Goal: Transaction & Acquisition: Purchase product/service

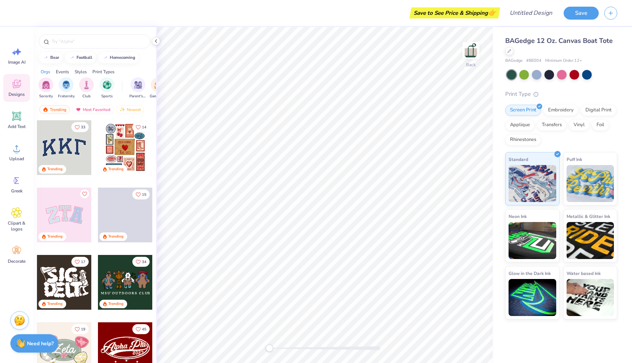
click at [61, 206] on div at bounding box center [64, 214] width 55 height 55
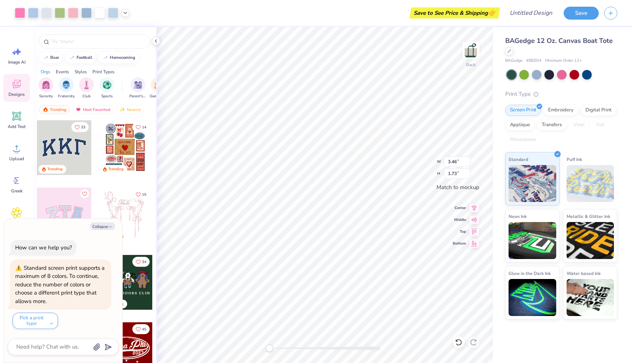
type textarea "x"
type input "3.40"
type input "1.68"
click at [104, 226] on button "Collapse" at bounding box center [102, 226] width 25 height 8
type textarea "x"
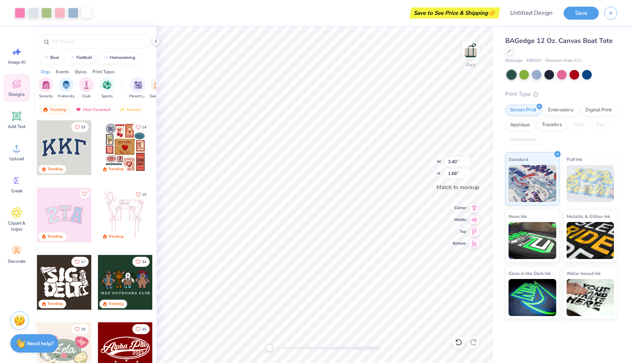
type input "3.46"
type input "1.73"
type input "3.40"
type input "1.68"
type input "1.17"
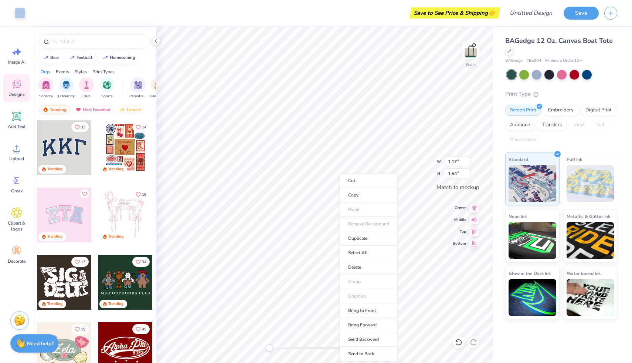
type input "1.54"
click at [359, 241] on li "Duplicate" at bounding box center [368, 238] width 58 height 14
type input "1.06"
type input "1.38"
click at [337, 235] on li "Duplicate" at bounding box center [353, 238] width 58 height 14
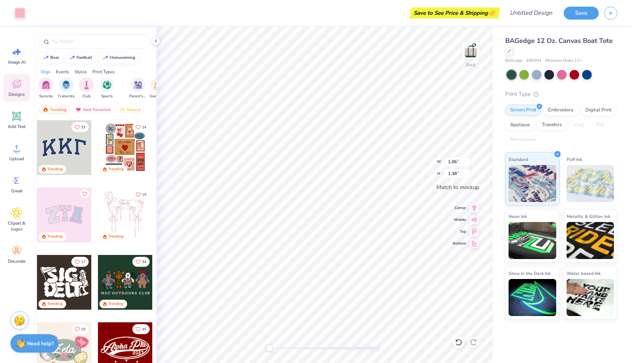
type input "1.26"
type input "1.57"
click at [328, 239] on li "Duplicate" at bounding box center [336, 238] width 58 height 14
click at [61, 14] on div at bounding box center [60, 12] width 10 height 10
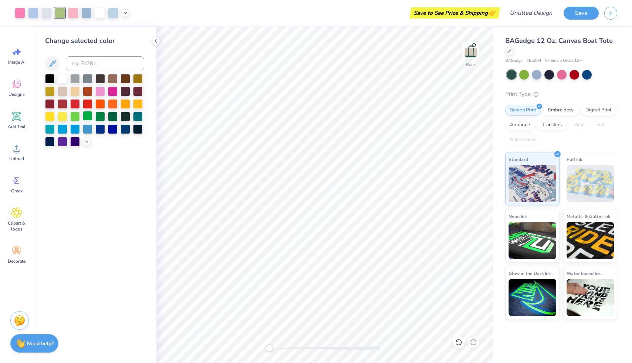
click at [87, 114] on div at bounding box center [88, 116] width 10 height 10
click at [95, 116] on div at bounding box center [100, 116] width 10 height 10
click at [75, 117] on div at bounding box center [75, 116] width 10 height 10
click at [52, 77] on div at bounding box center [50, 78] width 10 height 10
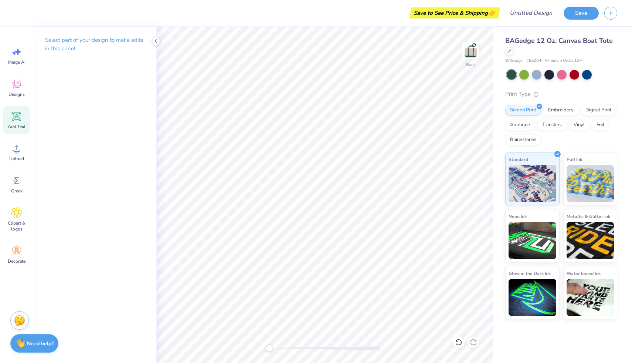
click at [14, 118] on icon at bounding box center [16, 116] width 7 height 7
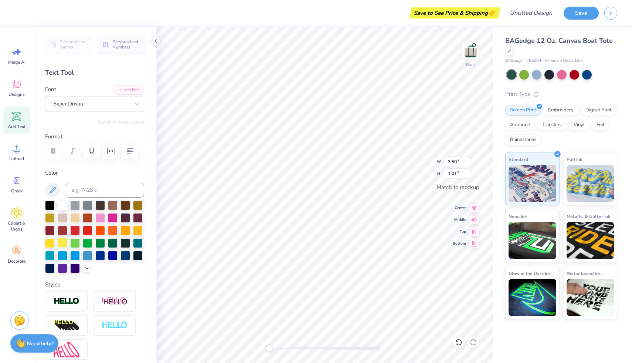
type textarea "BXO"
click at [61, 241] on div at bounding box center [63, 242] width 10 height 10
click at [138, 229] on div at bounding box center [138, 230] width 10 height 10
click at [126, 229] on div at bounding box center [126, 230] width 10 height 10
click at [141, 231] on div at bounding box center [138, 230] width 10 height 10
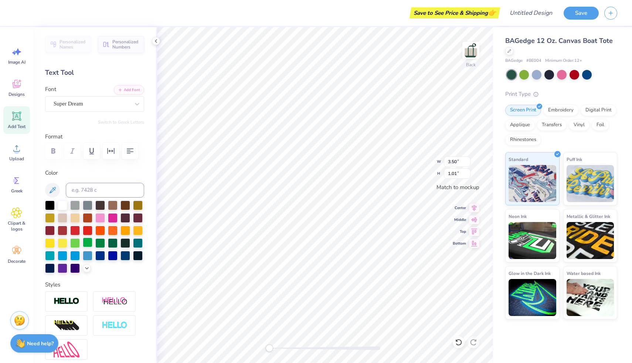
click at [87, 243] on div at bounding box center [88, 242] width 10 height 10
click at [108, 242] on div at bounding box center [113, 242] width 10 height 10
click at [115, 105] on div "Super Dream" at bounding box center [92, 103] width 78 height 11
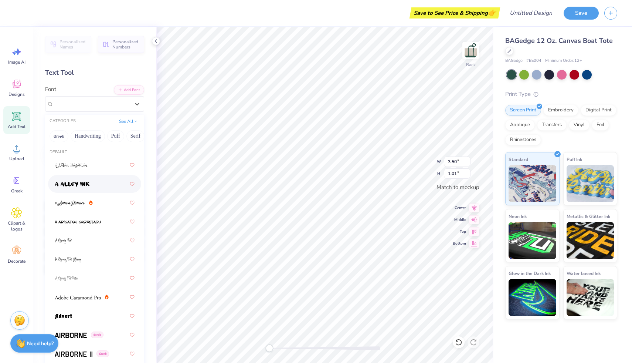
click at [70, 185] on img at bounding box center [72, 184] width 35 height 5
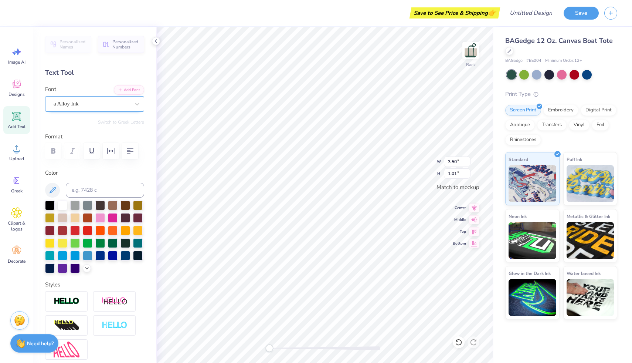
click at [81, 102] on div "a Alloy Ink" at bounding box center [92, 103] width 78 height 11
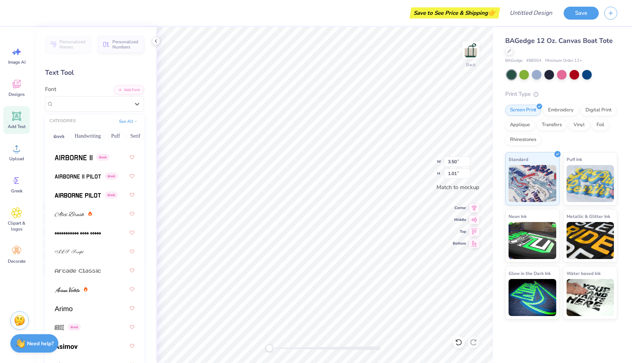
scroll to position [201, 0]
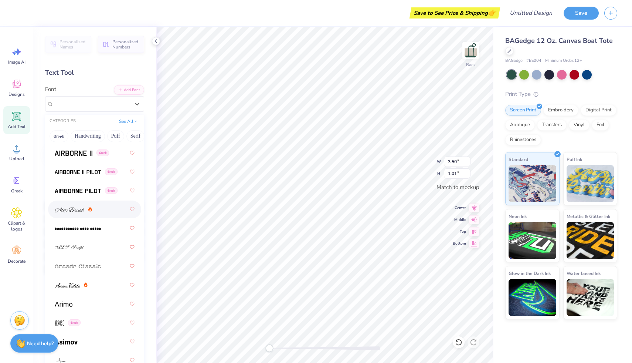
click at [76, 208] on img at bounding box center [70, 209] width 30 height 5
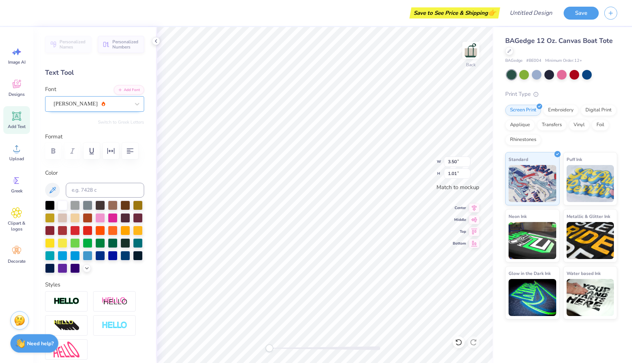
click at [87, 105] on div "[PERSON_NAME]" at bounding box center [92, 103] width 78 height 11
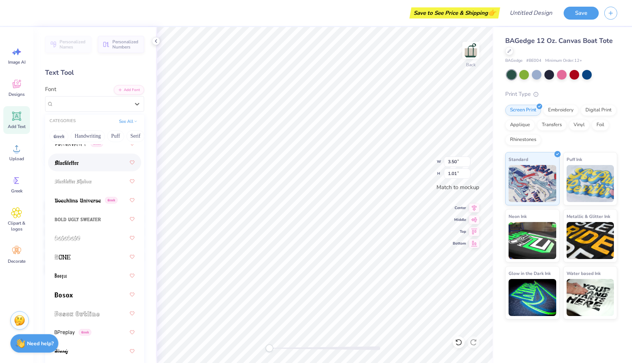
scroll to position [568, 0]
click at [75, 203] on img at bounding box center [78, 201] width 46 height 5
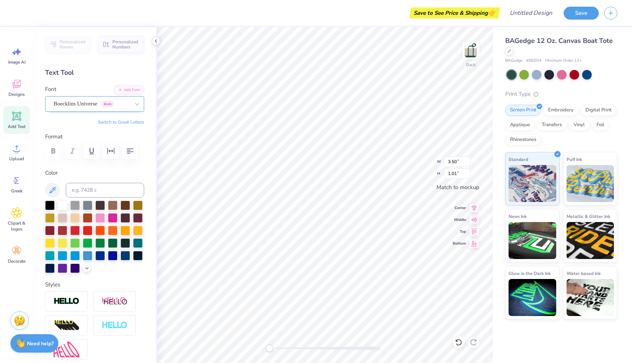
click at [91, 102] on div "Boecklins Universe Greek" at bounding box center [92, 103] width 78 height 11
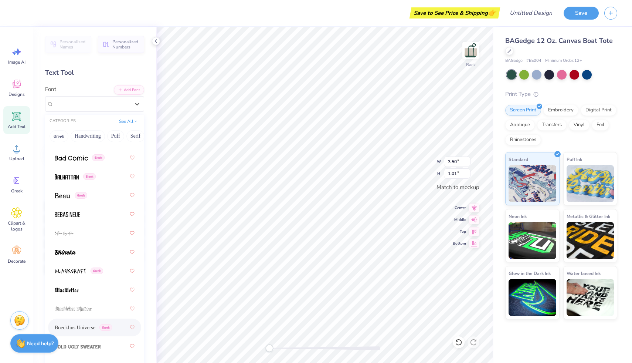
scroll to position [463, 0]
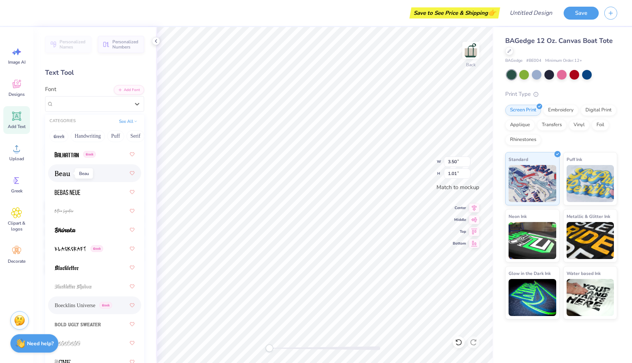
click at [64, 176] on span at bounding box center [63, 173] width 16 height 8
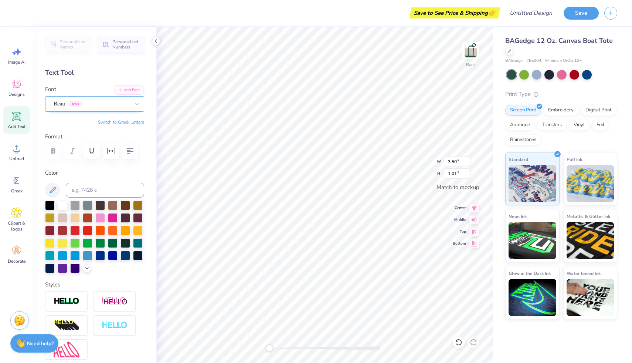
click at [92, 102] on div "Beau Greek" at bounding box center [92, 103] width 78 height 11
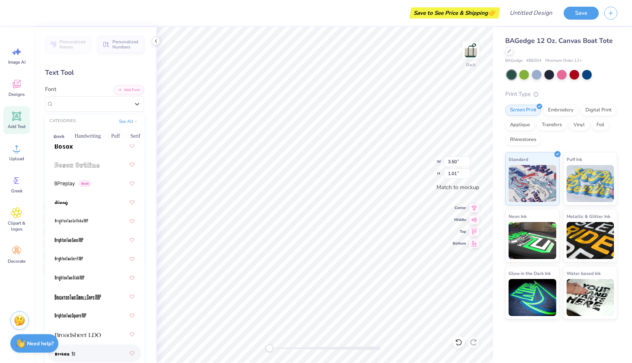
scroll to position [715, 0]
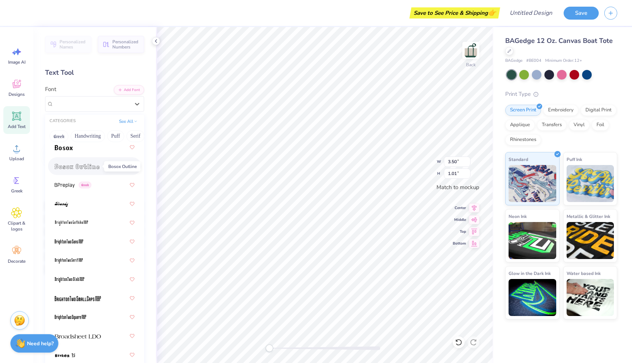
click at [70, 165] on img at bounding box center [77, 166] width 45 height 5
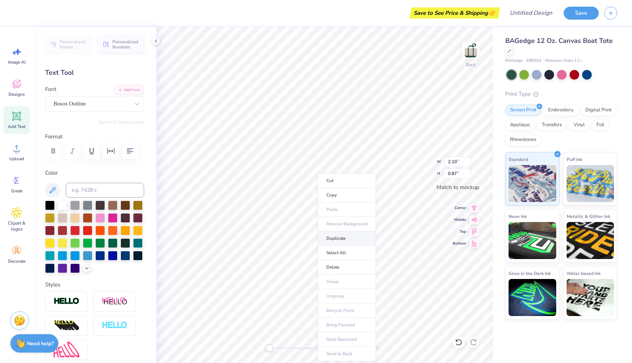
click at [336, 233] on li "Duplicate" at bounding box center [347, 238] width 58 height 14
click at [92, 104] on div "Bosox Outline" at bounding box center [92, 103] width 78 height 11
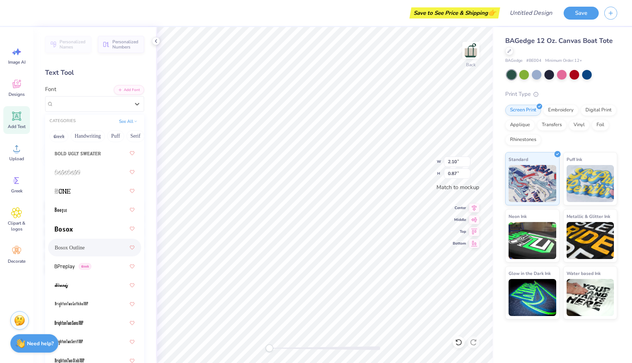
scroll to position [632, 0]
click at [67, 230] on img at bounding box center [64, 230] width 18 height 5
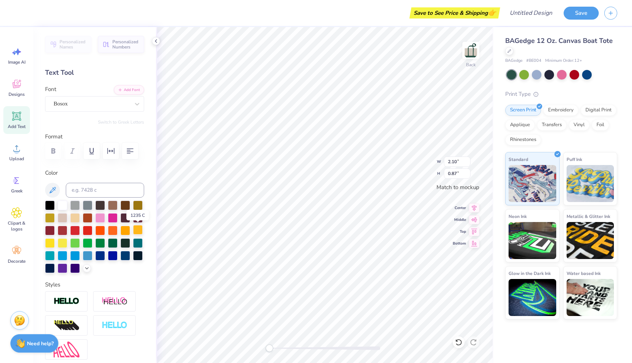
click at [140, 228] on div at bounding box center [138, 230] width 10 height 10
click at [468, 159] on input "2.11" at bounding box center [457, 161] width 27 height 10
click at [468, 159] on input "2.12" at bounding box center [457, 161] width 27 height 10
click at [468, 159] on input "2.13" at bounding box center [457, 161] width 27 height 10
click at [468, 159] on input "2.14" at bounding box center [457, 161] width 27 height 10
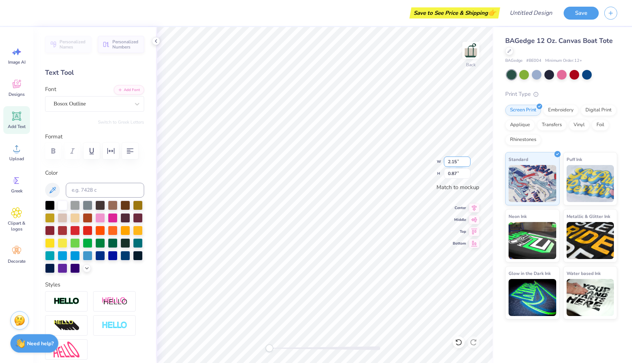
click at [468, 159] on input "2.15" at bounding box center [457, 161] width 27 height 10
click at [468, 159] on input "2.16" at bounding box center [457, 161] width 27 height 10
click at [468, 159] on input "2.17" at bounding box center [457, 161] width 27 height 10
click at [468, 159] on input "2.18" at bounding box center [457, 161] width 27 height 10
click at [468, 159] on input "2.19" at bounding box center [457, 161] width 27 height 10
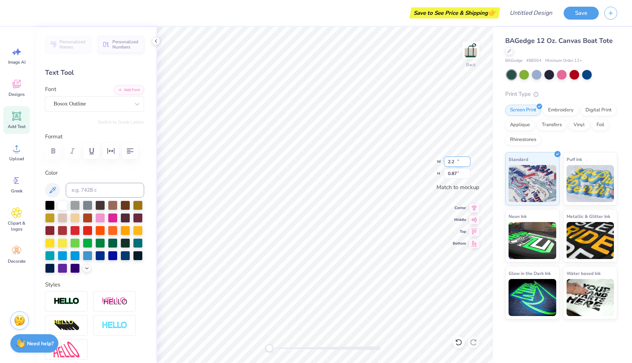
click at [468, 159] on input "2.2" at bounding box center [457, 161] width 27 height 10
click at [468, 159] on input "2.21" at bounding box center [457, 161] width 27 height 10
click at [468, 159] on input "2.22" at bounding box center [457, 161] width 27 height 10
click at [468, 159] on input "2.23" at bounding box center [457, 161] width 27 height 10
click at [468, 159] on input "2.24" at bounding box center [457, 161] width 27 height 10
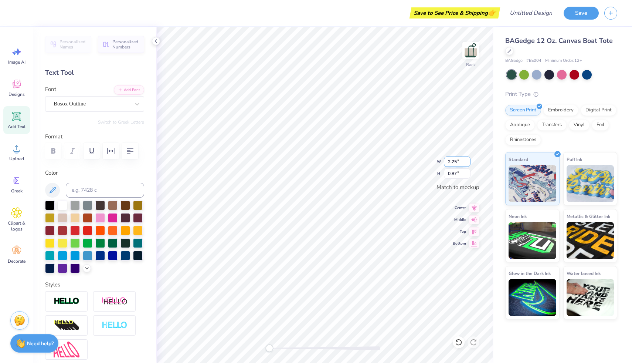
type input "2.25"
click at [468, 159] on input "2.25" at bounding box center [457, 161] width 27 height 10
click at [468, 171] on input "0.94" at bounding box center [457, 173] width 27 height 10
click at [468, 171] on input "0.95" at bounding box center [457, 173] width 27 height 10
click at [468, 171] on input "0.96" at bounding box center [457, 173] width 27 height 10
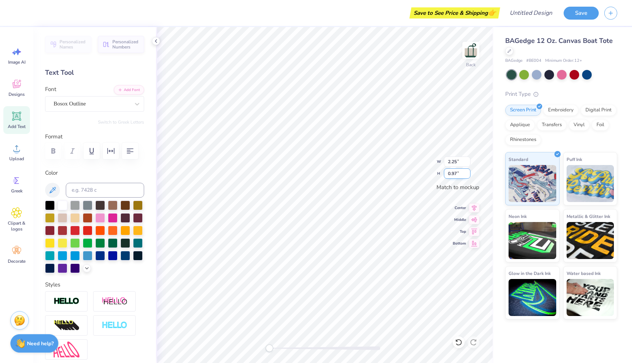
click at [468, 171] on input "0.97" at bounding box center [457, 173] width 27 height 10
click at [468, 171] on input "0.98" at bounding box center [457, 173] width 27 height 10
click at [468, 171] on input "0.99" at bounding box center [457, 173] width 27 height 10
click at [468, 171] on input "1" at bounding box center [457, 173] width 27 height 10
click at [468, 171] on input "1.01" at bounding box center [457, 173] width 27 height 10
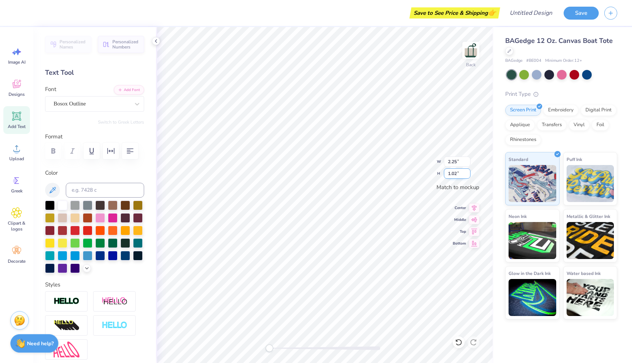
click at [468, 171] on input "1.02" at bounding box center [457, 173] width 27 height 10
click at [468, 171] on input "1.03" at bounding box center [457, 173] width 27 height 10
click at [468, 171] on input "1.04" at bounding box center [457, 173] width 27 height 10
click at [468, 171] on input "1.05" at bounding box center [457, 173] width 27 height 10
click at [468, 171] on input "1.06" at bounding box center [457, 173] width 27 height 10
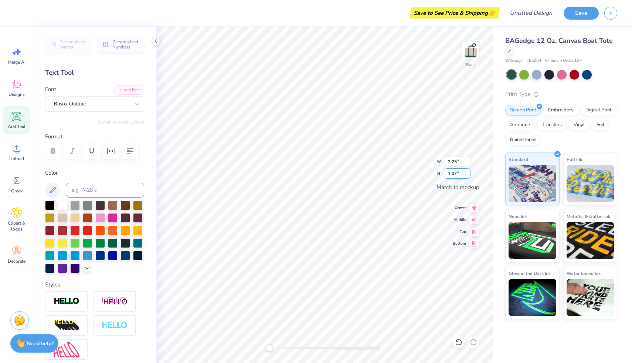
click at [468, 171] on input "1.07" at bounding box center [457, 173] width 27 height 10
click at [468, 171] on input "1.08" at bounding box center [457, 173] width 27 height 10
click at [468, 171] on input "1.09" at bounding box center [457, 173] width 27 height 10
click at [468, 171] on input "1.1" at bounding box center [457, 173] width 27 height 10
click at [468, 171] on input "1.11" at bounding box center [457, 173] width 27 height 10
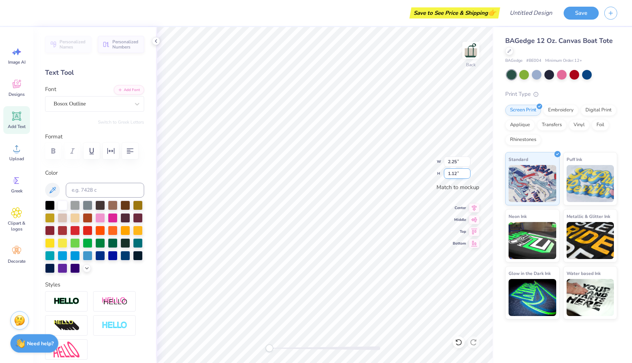
click at [468, 171] on input "1.12" at bounding box center [457, 173] width 27 height 10
click at [468, 171] on input "1.13" at bounding box center [457, 173] width 27 height 10
click at [468, 171] on input "1.14" at bounding box center [457, 173] width 27 height 10
click at [468, 171] on input "1.15" at bounding box center [457, 173] width 27 height 10
click at [468, 171] on input "1.16" at bounding box center [457, 173] width 27 height 10
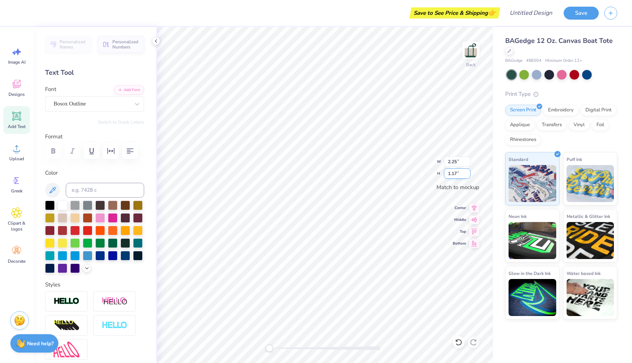
click at [468, 171] on input "1.17" at bounding box center [457, 173] width 27 height 10
click at [468, 171] on input "1.18" at bounding box center [457, 173] width 27 height 10
click at [468, 171] on input "1.19" at bounding box center [457, 173] width 27 height 10
click at [468, 171] on input "1.2" at bounding box center [457, 173] width 27 height 10
click at [468, 171] on input "1.21" at bounding box center [457, 173] width 27 height 10
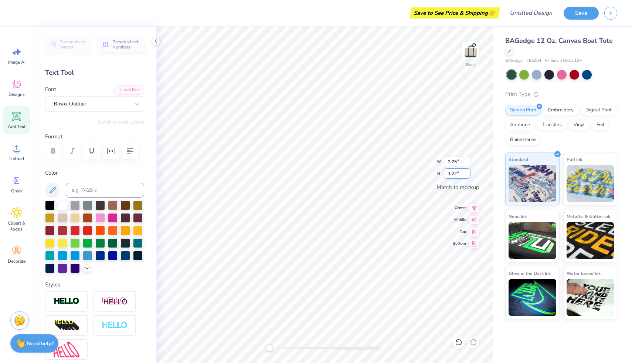
click at [468, 171] on input "1.22" at bounding box center [457, 173] width 27 height 10
click at [468, 171] on input "1.23" at bounding box center [457, 173] width 27 height 10
click at [468, 171] on input "1.24" at bounding box center [457, 173] width 27 height 10
type input "1.25"
click at [468, 171] on input "1.25" at bounding box center [457, 173] width 27 height 10
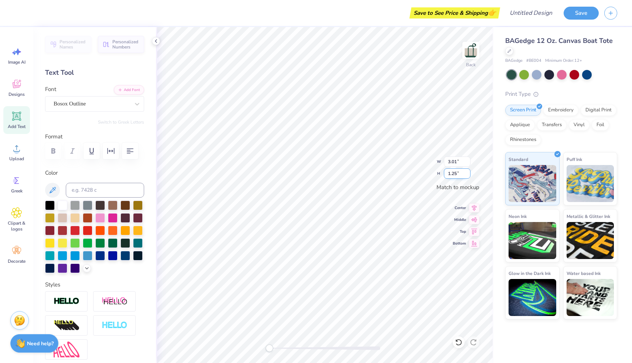
type input "1.81"
type input "0.81"
click at [454, 165] on input "1.81" at bounding box center [457, 161] width 27 height 10
type input "2.25"
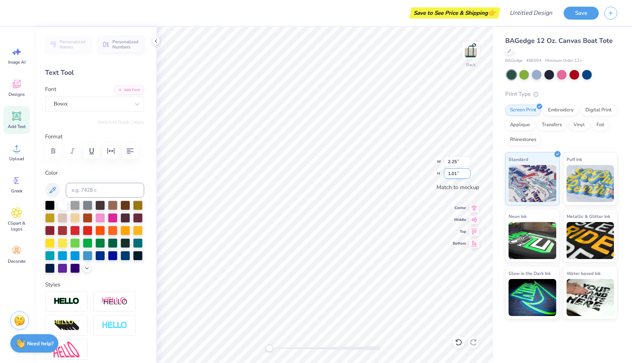
click at [457, 173] on input "1.01" at bounding box center [457, 173] width 27 height 10
type input "1.25"
type input "2.78"
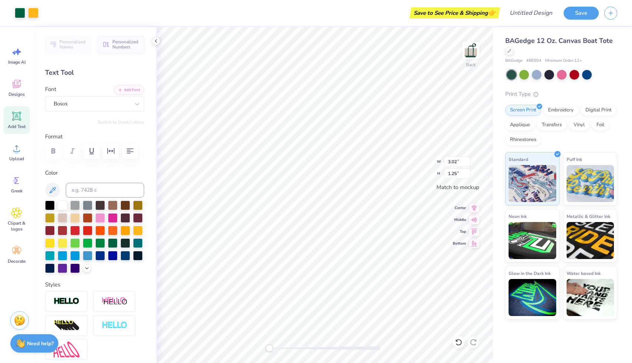
type input "3.01"
type input "1.27"
click at [10, 182] on div "Greek" at bounding box center [16, 184] width 27 height 28
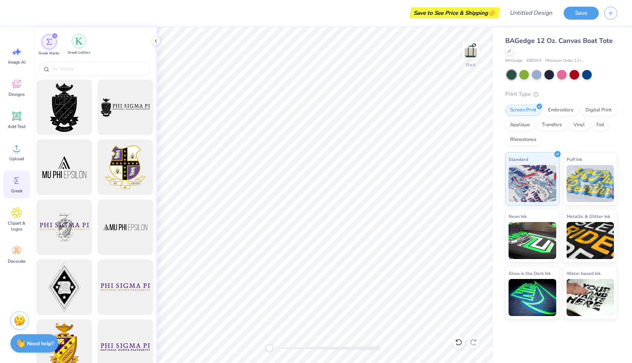
click at [82, 43] on img "filter for Greek Letters" at bounding box center [78, 40] width 7 height 7
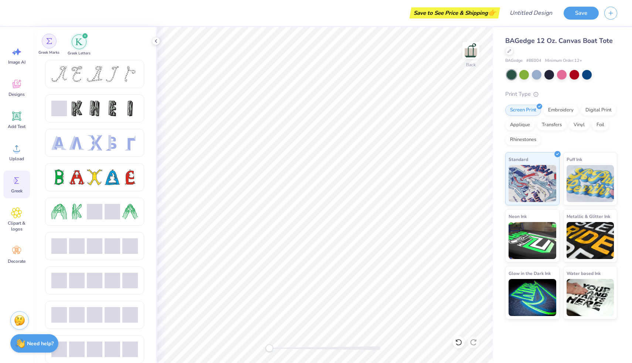
click at [52, 44] on div "filter for Greek Marks" at bounding box center [49, 41] width 15 height 15
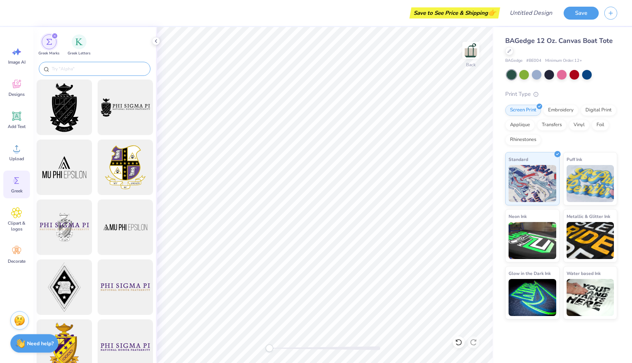
click at [66, 67] on input "text" at bounding box center [98, 68] width 95 height 7
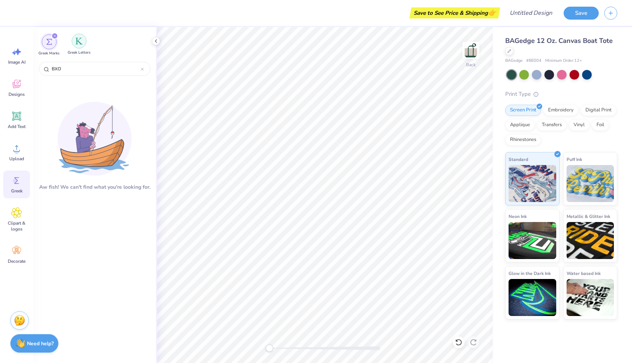
type input "BXO"
click at [77, 43] on img "filter for Greek Letters" at bounding box center [78, 40] width 7 height 7
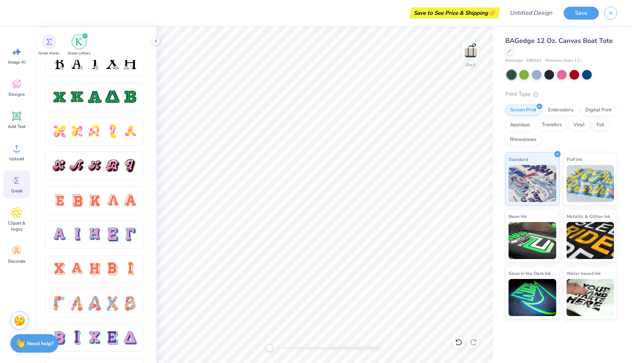
scroll to position [358, 0]
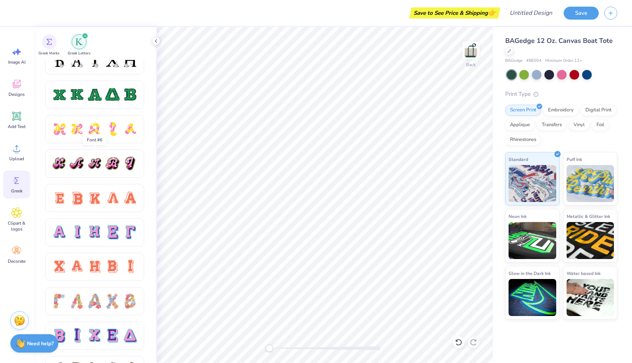
click at [97, 165] on div at bounding box center [95, 164] width 16 height 16
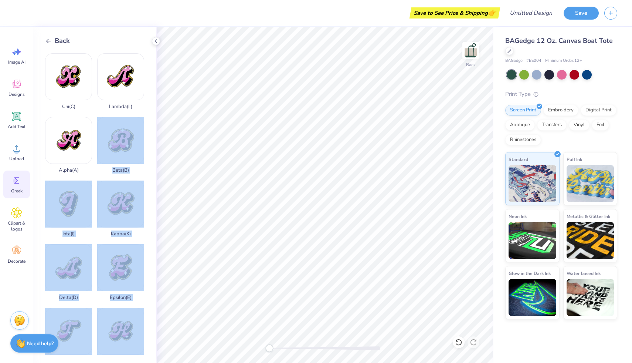
click at [284, 190] on div "Save to See Price & Shipping 👉 Design Title Save Image AI Designs Add Text Uplo…" at bounding box center [316, 181] width 632 height 363
click at [135, 145] on div "Beta ( B )" at bounding box center [120, 145] width 47 height 56
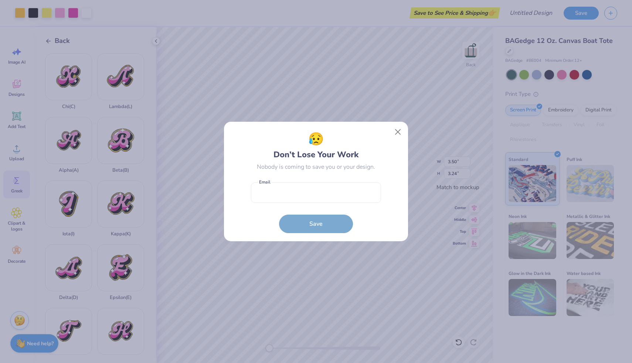
click at [302, 226] on form "Email is a required field Email Save" at bounding box center [316, 206] width 130 height 54
click at [296, 190] on input "email" at bounding box center [316, 192] width 130 height 20
type input "[EMAIL_ADDRESS][DOMAIN_NAME]"
click at [309, 222] on button "Save" at bounding box center [316, 222] width 74 height 18
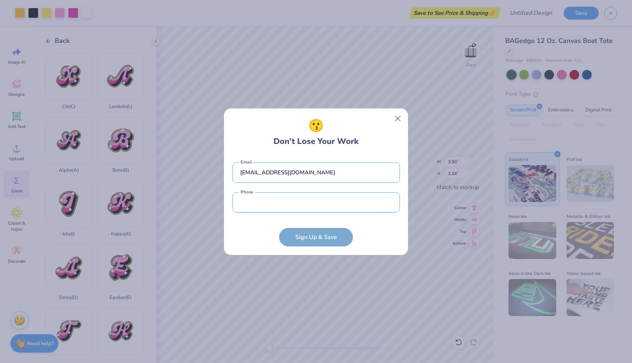
click at [278, 209] on input "tel" at bounding box center [317, 202] width 168 height 20
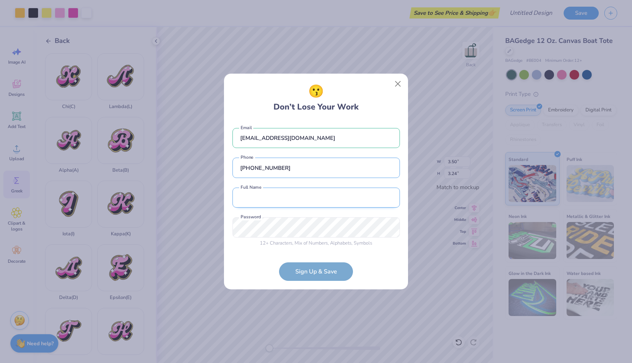
type input "[PHONE_NUMBER]"
click at [291, 200] on input "text" at bounding box center [317, 197] width 168 height 20
type input "[PERSON_NAME]"
click at [311, 271] on form "[EMAIL_ADDRESS][DOMAIN_NAME] Email [PHONE_NUMBER] Phone [PERSON_NAME] Full Name…" at bounding box center [317, 201] width 168 height 160
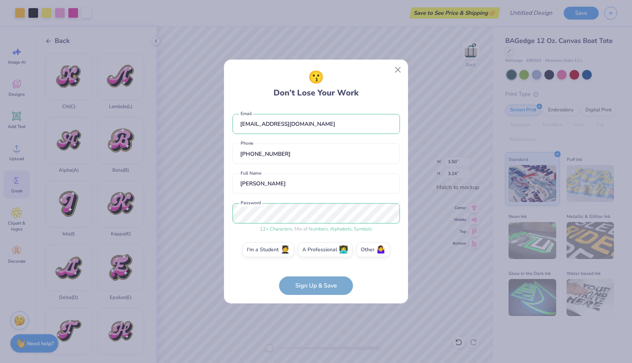
click at [307, 287] on form "[EMAIL_ADDRESS][DOMAIN_NAME] Email [PHONE_NUMBER] Phone [PERSON_NAME] Full Name…" at bounding box center [317, 200] width 168 height 189
click at [268, 248] on label "I'm a Student 🧑‍🎓" at bounding box center [269, 248] width 52 height 15
click at [314, 249] on input "I'm a Student 🧑‍🎓" at bounding box center [316, 251] width 5 height 5
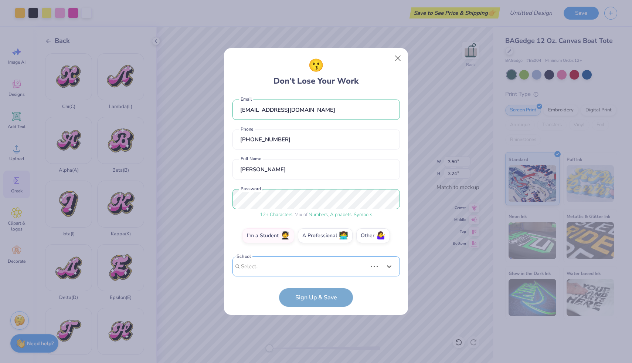
click at [275, 269] on div "Use Up and Down to choose options, press Enter to select the currently focused …" at bounding box center [317, 277] width 168 height 43
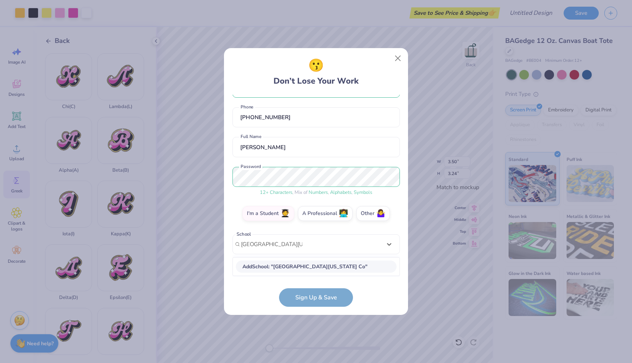
scroll to position [24, 0]
click at [291, 267] on div "[GEOGRAPHIC_DATA][US_STATE]" at bounding box center [316, 267] width 161 height 12
type input "[GEOGRAPHIC_DATA][US_STATE]"
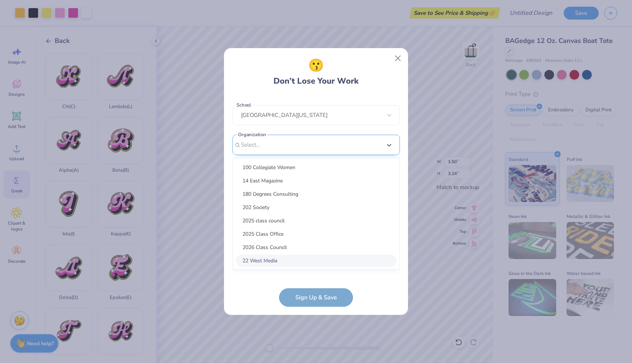
click at [290, 263] on div "option focused, 8 of 15. 15 results available. Use Up and Down to choose option…" at bounding box center [317, 202] width 168 height 135
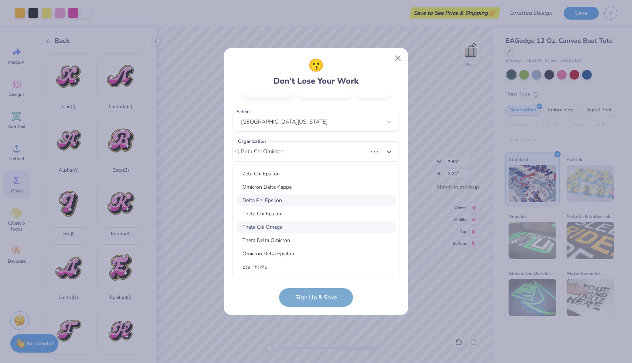
scroll to position [307, 0]
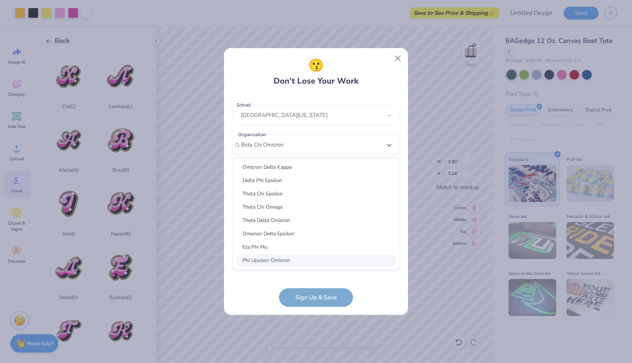
type input "Beta Chi Omicron"
click at [312, 300] on form "[EMAIL_ADDRESS][DOMAIN_NAME] Email [PHONE_NUMBER] Phone [PERSON_NAME] Full Name…" at bounding box center [317, 201] width 168 height 212
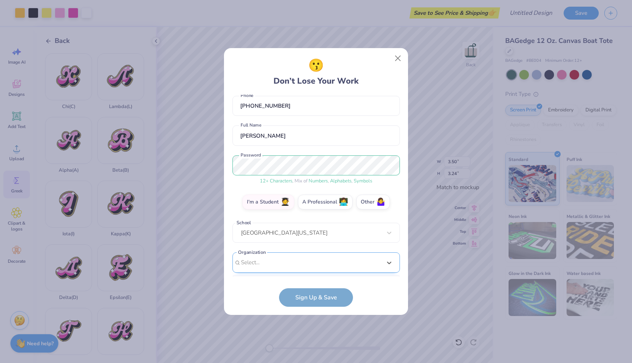
scroll to position [147, 0]
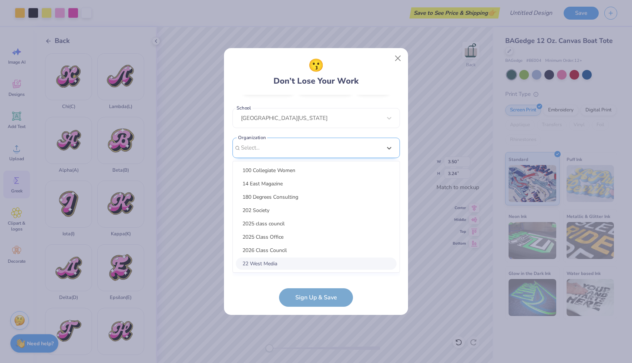
click at [287, 263] on div "option focused, 8 of 45. 45 results available. Use Up and Down to choose option…" at bounding box center [317, 205] width 168 height 135
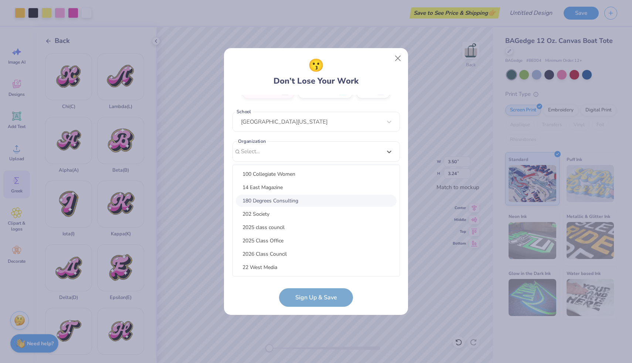
click at [388, 151] on div "[EMAIL_ADDRESS][DOMAIN_NAME] Email [PHONE_NUMBER] Phone [PERSON_NAME] Full Name…" at bounding box center [317, 186] width 168 height 182
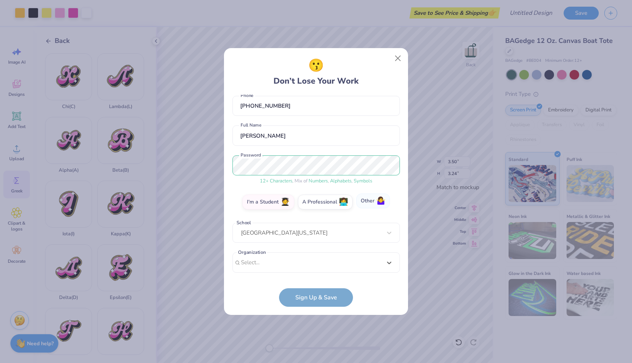
click at [373, 199] on label "Other 🤷‍♀️" at bounding box center [373, 200] width 34 height 15
click at [319, 237] on input "Other 🤷‍♀️" at bounding box center [316, 239] width 5 height 5
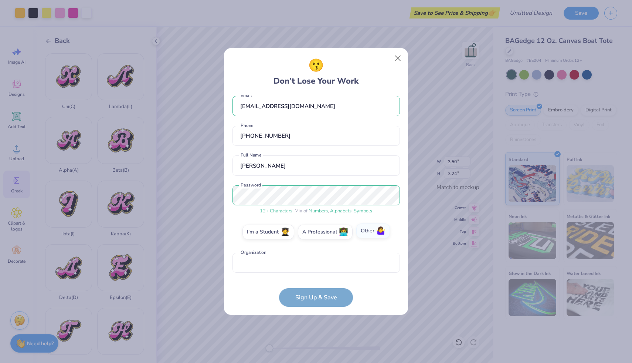
scroll to position [6, 0]
click at [310, 292] on form "[EMAIL_ADDRESS][DOMAIN_NAME] Email [PHONE_NUMBER] Phone [PERSON_NAME] Full Name…" at bounding box center [317, 201] width 168 height 212
click at [272, 269] on input "text" at bounding box center [317, 263] width 168 height 20
click at [270, 229] on label "I'm a Student 🧑‍🎓" at bounding box center [269, 230] width 52 height 15
click at [314, 237] on input "I'm a Student 🧑‍🎓" at bounding box center [316, 239] width 5 height 5
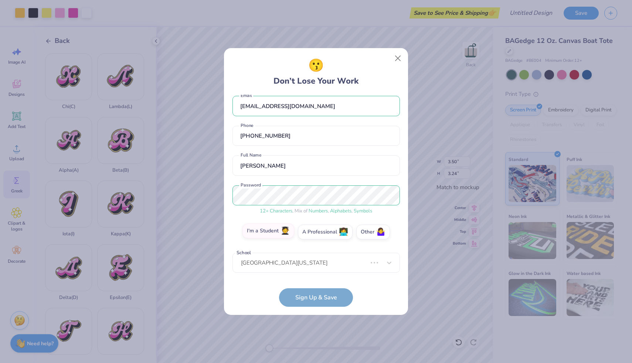
scroll to position [3, 0]
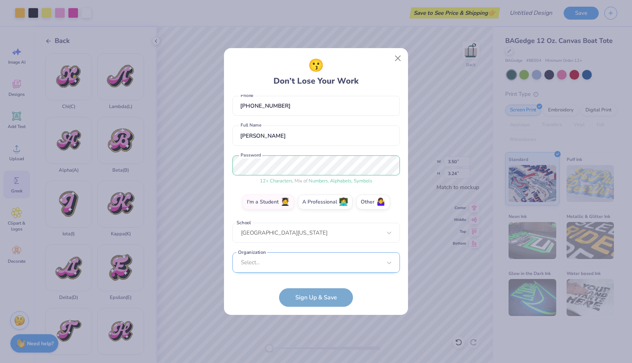
click at [317, 268] on div "Select..." at bounding box center [317, 262] width 168 height 20
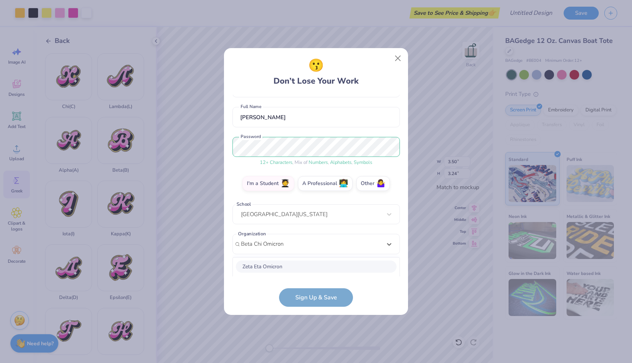
scroll to position [147, 0]
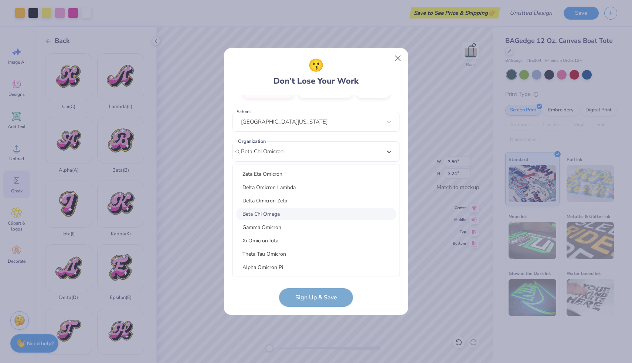
click at [265, 216] on div "Beta Chi Omega" at bounding box center [316, 214] width 161 height 12
type input "Beta Chi Omicron"
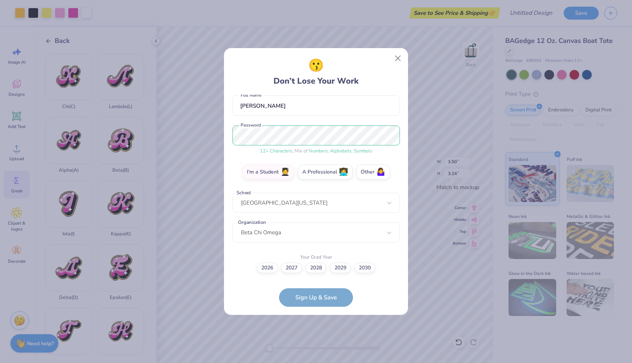
scroll to position [33, 0]
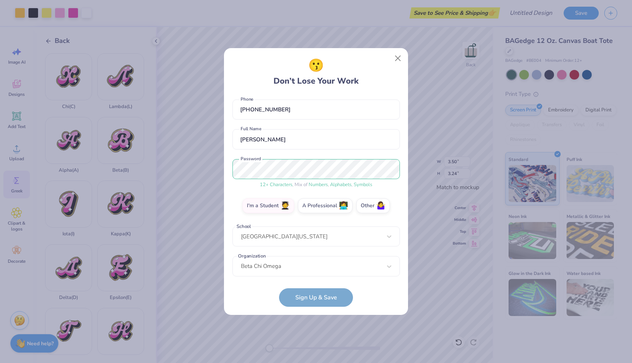
click at [300, 299] on form "[EMAIL_ADDRESS][DOMAIN_NAME] Email [PHONE_NUMBER] Phone [PERSON_NAME] Full Name…" at bounding box center [317, 201] width 168 height 212
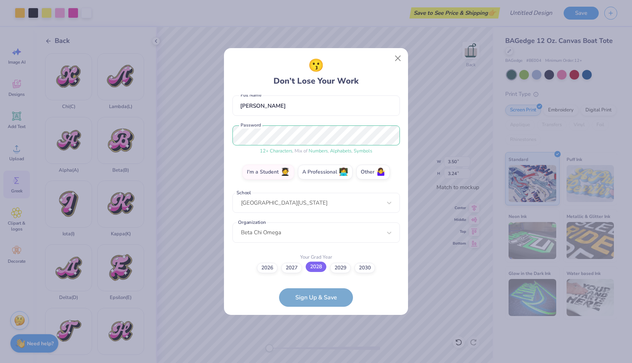
click at [310, 268] on label "2028" at bounding box center [316, 266] width 21 height 10
click at [314, 332] on input "2028" at bounding box center [316, 334] width 5 height 5
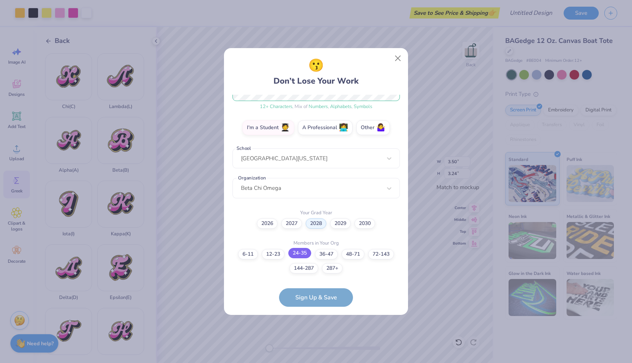
click at [302, 250] on label "24-35" at bounding box center [299, 253] width 23 height 10
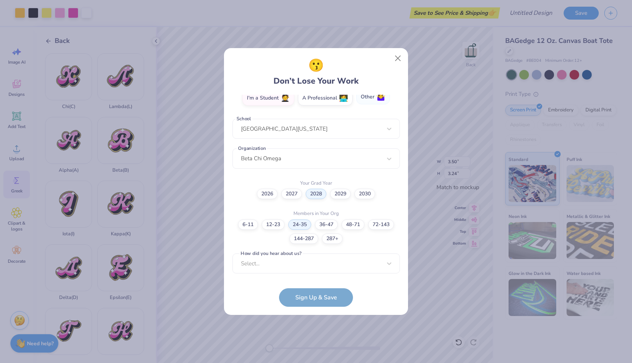
click at [373, 102] on label "Other 🤷‍♀️" at bounding box center [373, 96] width 34 height 15
click at [319, 237] on input "Other 🤷‍♀️" at bounding box center [316, 239] width 5 height 5
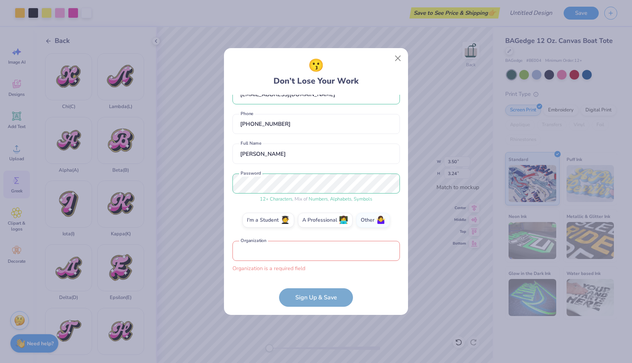
click at [244, 253] on input "text" at bounding box center [317, 251] width 168 height 20
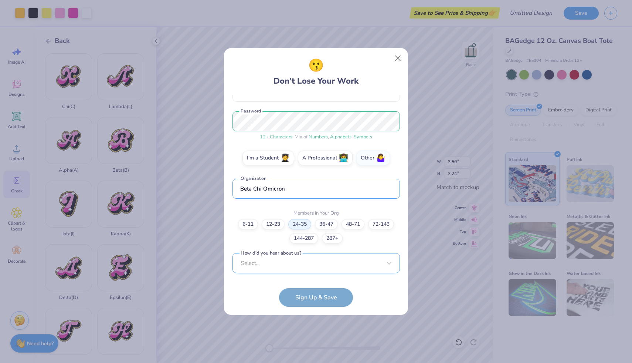
type input "Beta Chi Omicron"
click at [263, 260] on div "option Word of Mouth focused, 8 of 15. 15 results available. Use Up and Down to…" at bounding box center [317, 320] width 168 height 135
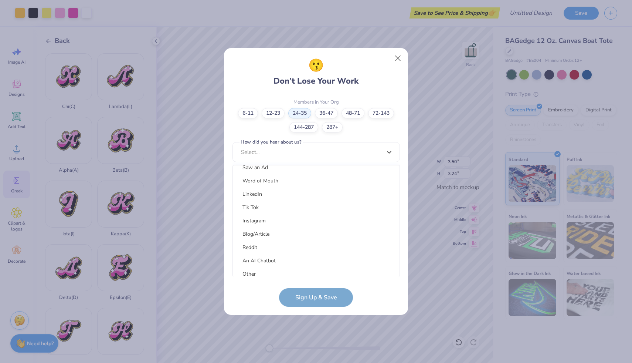
scroll to position [90, 0]
click at [257, 176] on div "Word of Mouth" at bounding box center [316, 178] width 161 height 12
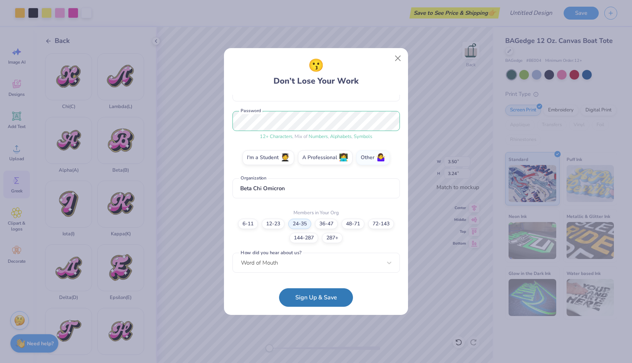
scroll to position [80, 0]
click at [310, 298] on button "Sign Up & Save" at bounding box center [316, 295] width 74 height 18
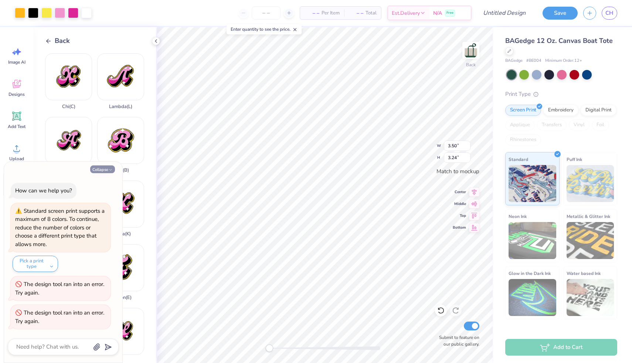
click at [102, 168] on button "Collapse" at bounding box center [102, 169] width 25 height 8
type textarea "x"
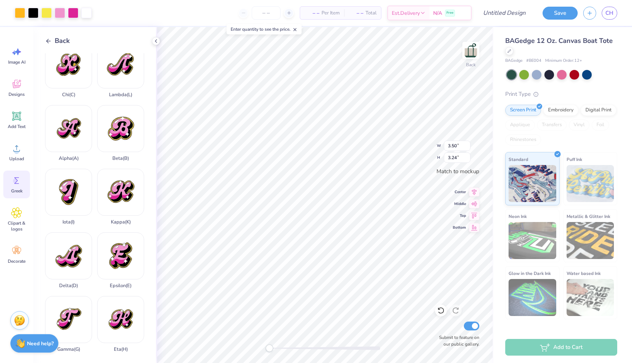
scroll to position [0, 0]
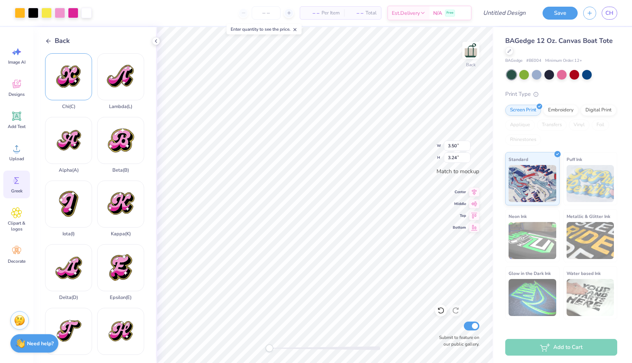
click at [69, 71] on div "Chi ( C )" at bounding box center [68, 81] width 47 height 56
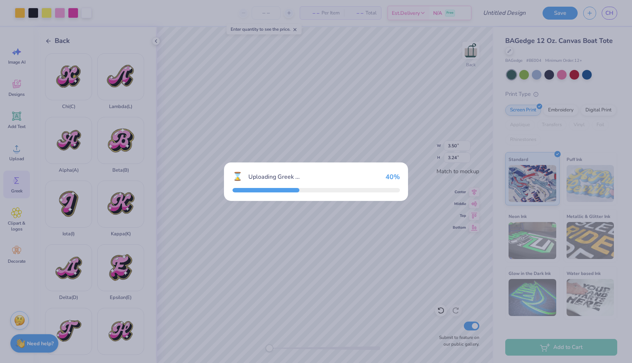
type input "3.17"
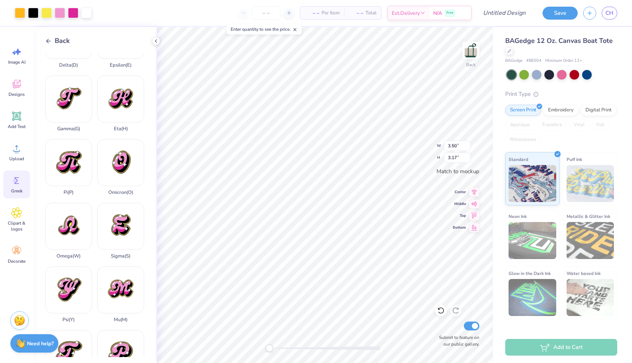
scroll to position [241, 0]
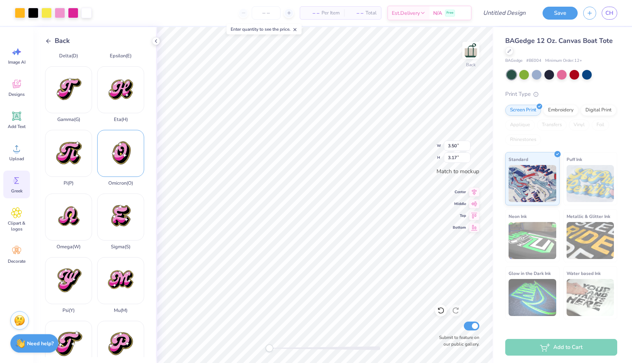
click at [118, 149] on div "Omicron ( O )" at bounding box center [120, 158] width 47 height 56
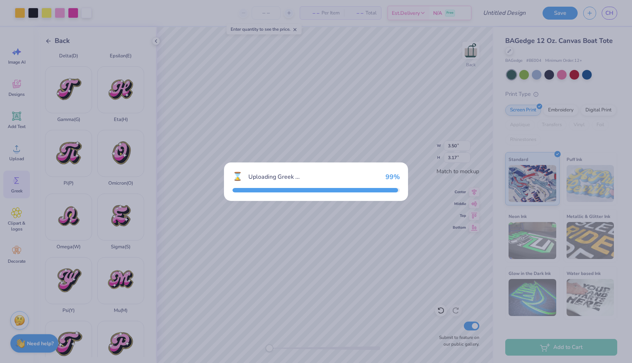
type input "2.91"
type input "3.50"
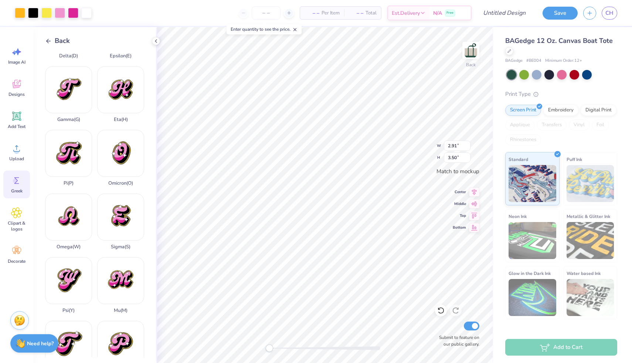
type input "1.27"
type input "1.53"
type input "3.50"
type input "3.17"
type input "1.26"
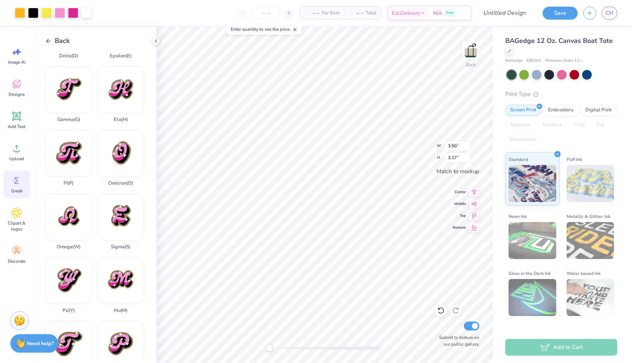
type input "1.14"
type input "3.50"
type input "3.24"
type input "1.45"
type input "1.34"
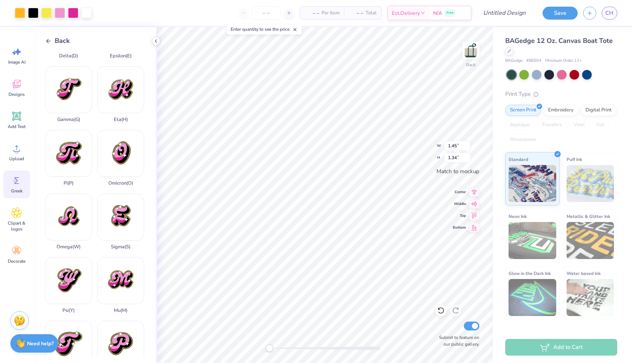
type input "1.27"
type input "1.53"
type input "1.26"
type input "1.14"
type input "1.45"
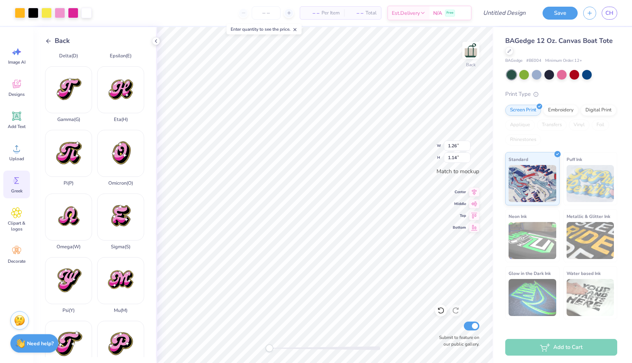
type input "1.34"
type input "1.27"
type input "1.53"
type input "1.12"
type input "1.35"
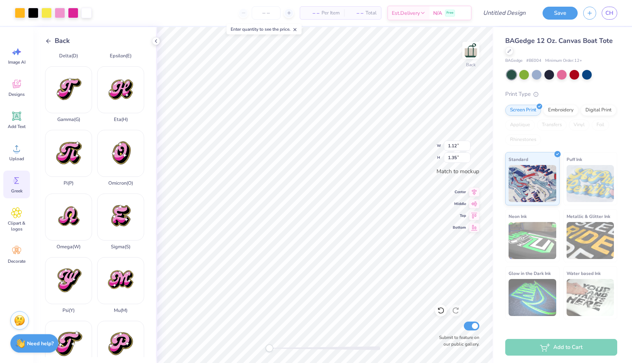
type input "1.26"
type input "1.14"
click at [455, 145] on input "1.26" at bounding box center [457, 146] width 27 height 10
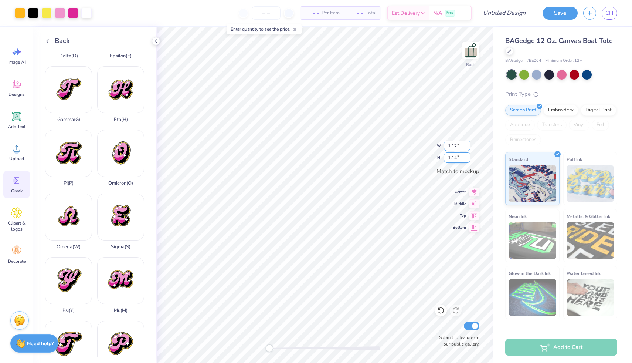
type input "1.12"
click at [459, 156] on input "1.14" at bounding box center [457, 157] width 27 height 10
click at [459, 156] on input "1.01" at bounding box center [457, 157] width 27 height 10
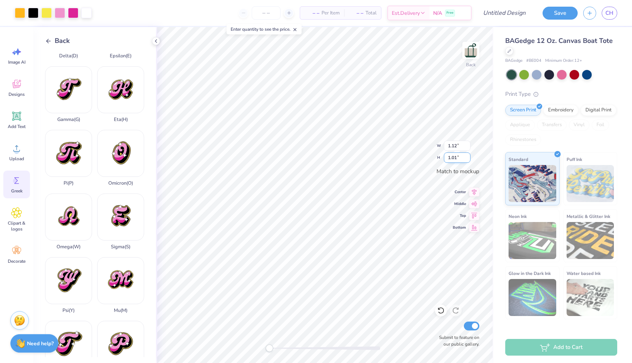
click at [459, 156] on input "1.01" at bounding box center [457, 157] width 27 height 10
type input "1.35"
type input "1.45"
type input "1.34"
click at [450, 145] on input "1.45" at bounding box center [457, 146] width 27 height 10
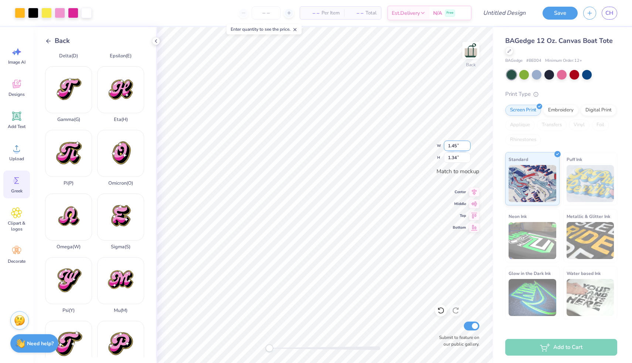
click at [450, 145] on input "1.45" at bounding box center [457, 146] width 27 height 10
type input "1.12"
click at [458, 158] on input "1.34" at bounding box center [457, 157] width 27 height 10
click at [458, 158] on input "1.04" at bounding box center [457, 157] width 27 height 10
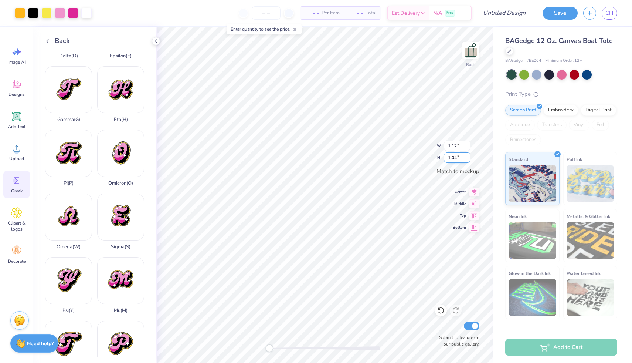
click at [458, 158] on input "1.04" at bounding box center [457, 157] width 27 height 10
type input "1.35"
type input "1.34"
type input "1.24"
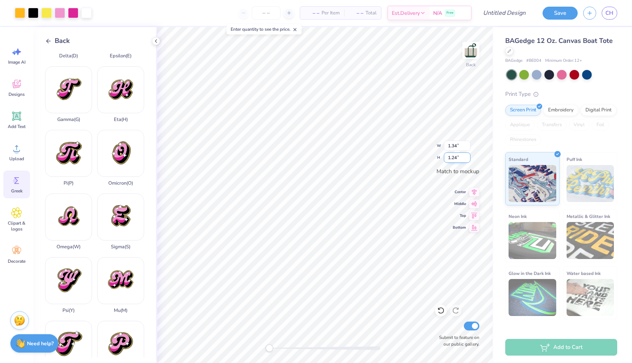
type input "1.49"
type input "1.35"
type input "1.30"
type input "1.18"
type input "1.12"
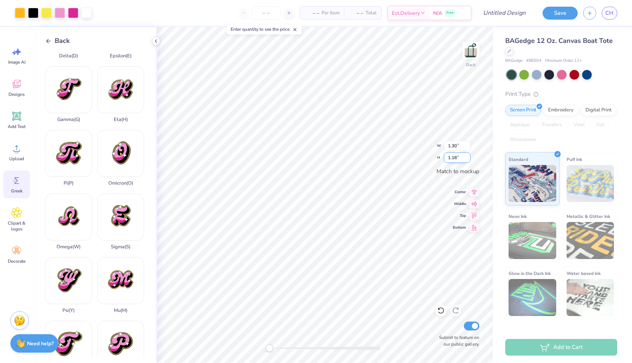
type input "1.35"
type input "0.97"
type input "1.16"
type input "1.30"
type input "1.18"
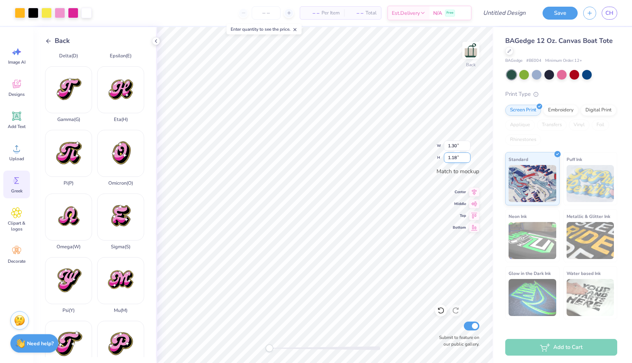
type input "1.34"
type input "1.24"
click at [456, 141] on input "1.34" at bounding box center [457, 146] width 27 height 10
click at [455, 145] on input "1.34" at bounding box center [457, 146] width 27 height 10
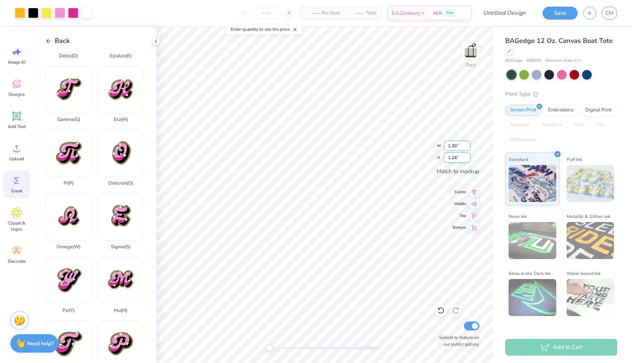
type input "1.30"
click at [455, 158] on input "1.24" at bounding box center [457, 157] width 27 height 10
click at [455, 158] on input "1.20" at bounding box center [457, 157] width 27 height 10
type input "1.18"
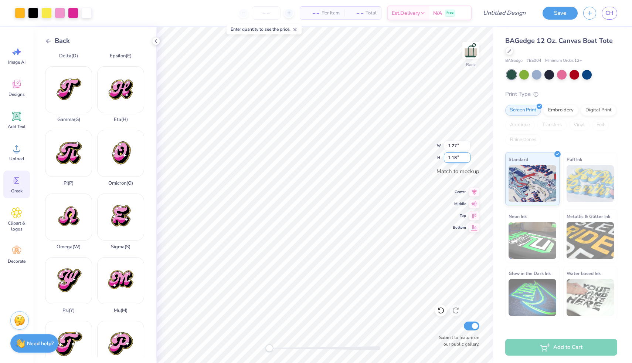
type input "0.97"
type input "1.16"
click at [453, 145] on input "0.97" at bounding box center [457, 146] width 27 height 10
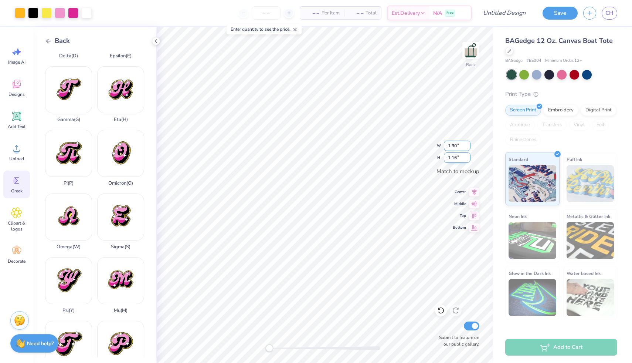
type input "1.30"
click at [454, 158] on input "1.16" at bounding box center [457, 157] width 27 height 10
click at [454, 158] on input "1.56" at bounding box center [457, 157] width 27 height 10
type input "1.18"
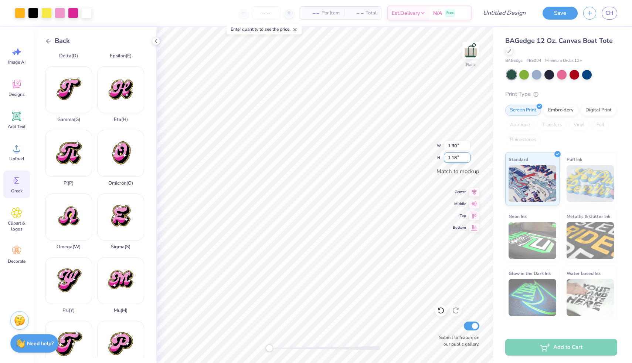
type input "0.98"
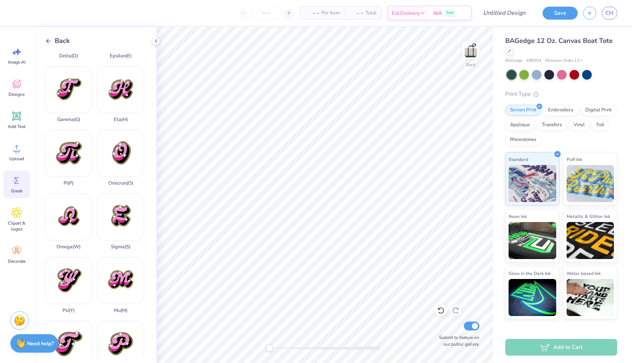
click at [47, 40] on icon at bounding box center [48, 41] width 7 height 7
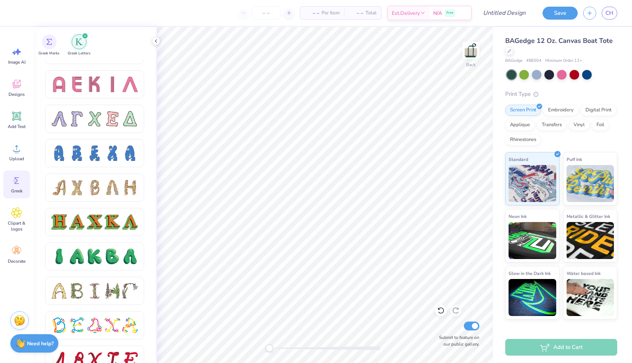
scroll to position [681, 0]
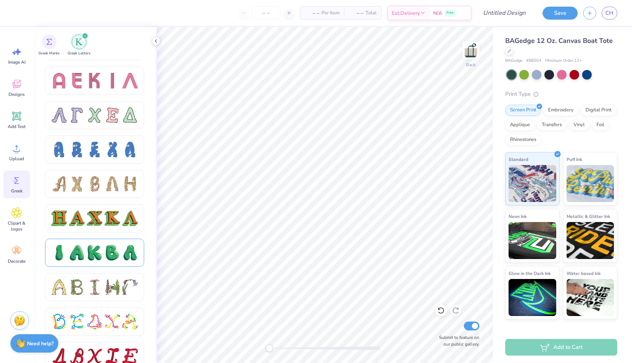
click at [84, 254] on div at bounding box center [77, 253] width 16 height 16
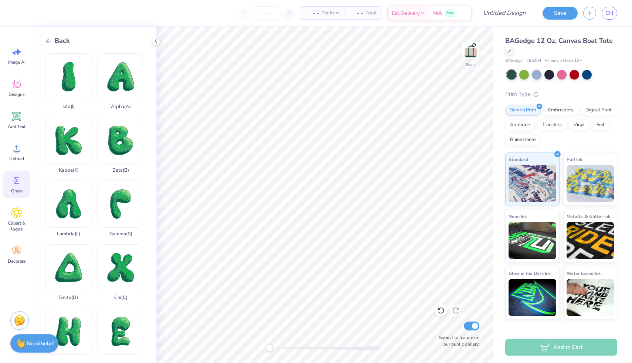
click at [49, 42] on icon at bounding box center [48, 41] width 7 height 7
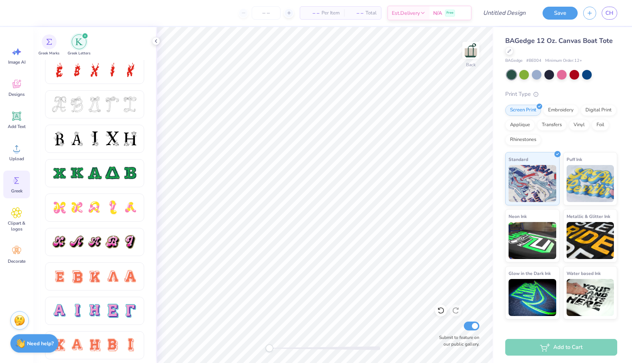
scroll to position [280, 0]
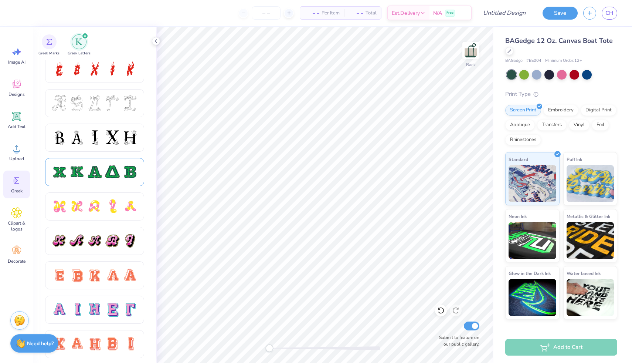
click at [87, 171] on div at bounding box center [94, 172] width 87 height 16
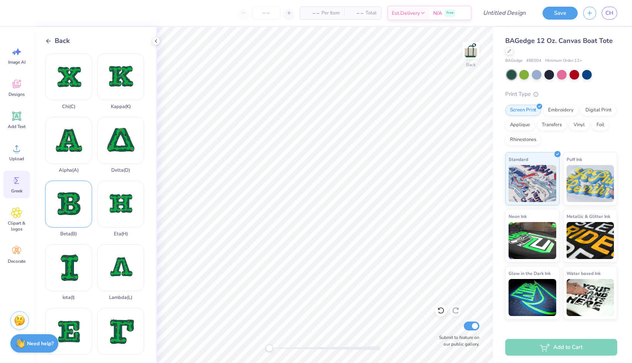
click at [65, 196] on div "Beta ( B )" at bounding box center [68, 208] width 47 height 56
click at [50, 38] on icon at bounding box center [48, 41] width 7 height 7
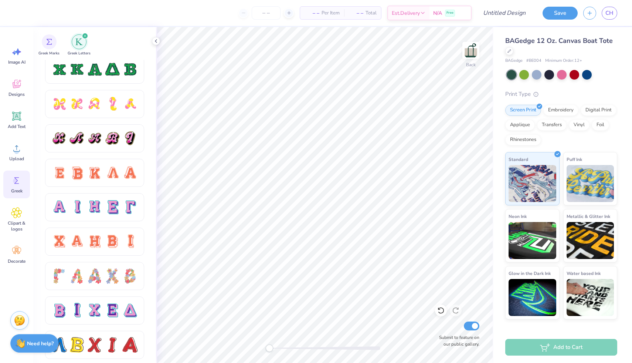
scroll to position [383, 0]
click at [15, 119] on icon at bounding box center [16, 116] width 7 height 7
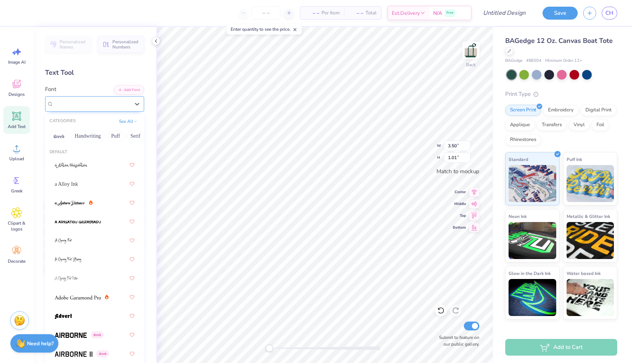
click at [81, 108] on div "Super Dream" at bounding box center [92, 103] width 78 height 11
click at [85, 135] on button "Handwriting" at bounding box center [88, 136] width 34 height 12
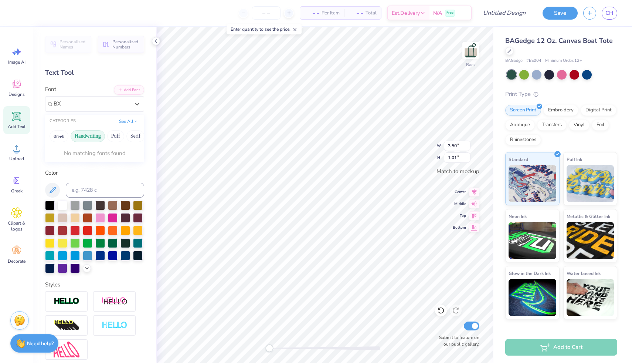
type input "B"
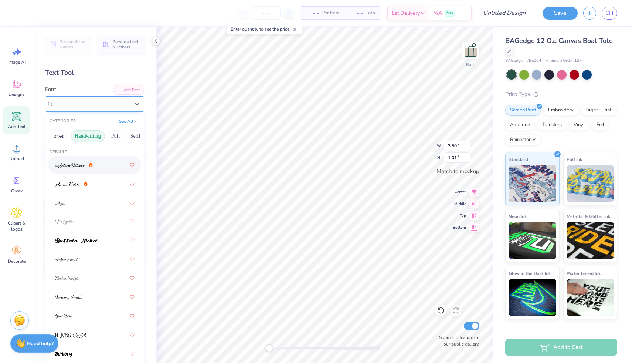
click at [86, 109] on div "Super Dream" at bounding box center [92, 103] width 78 height 11
click at [67, 184] on img at bounding box center [67, 184] width 25 height 5
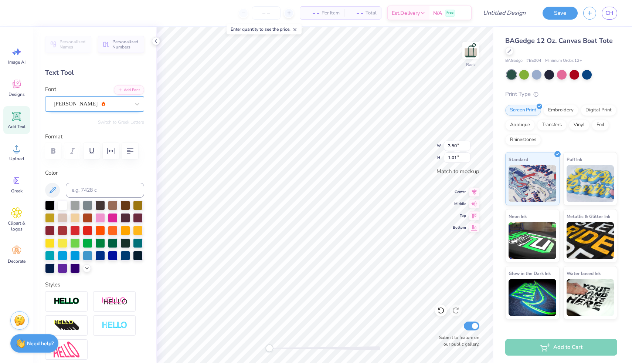
click at [89, 103] on div "[PERSON_NAME]" at bounding box center [92, 103] width 78 height 11
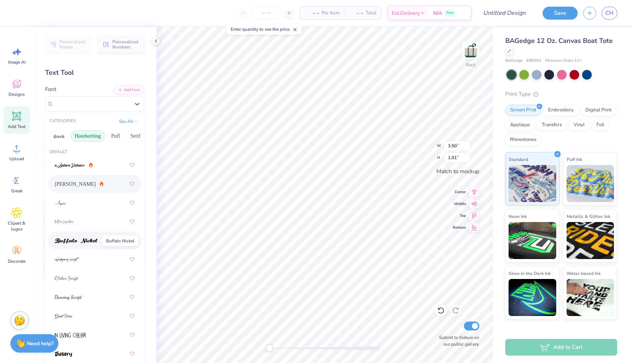
click at [86, 240] on img at bounding box center [76, 240] width 43 height 5
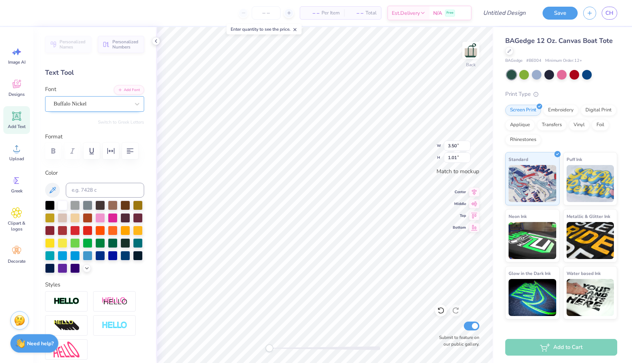
click at [87, 102] on div "Buffalo Nickel" at bounding box center [92, 103] width 78 height 11
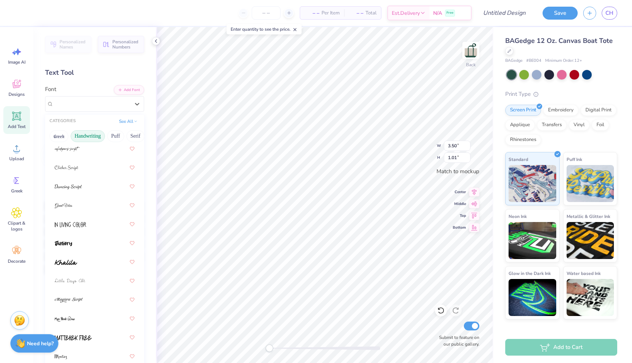
scroll to position [111, 0]
click at [70, 228] on div at bounding box center [95, 223] width 80 height 13
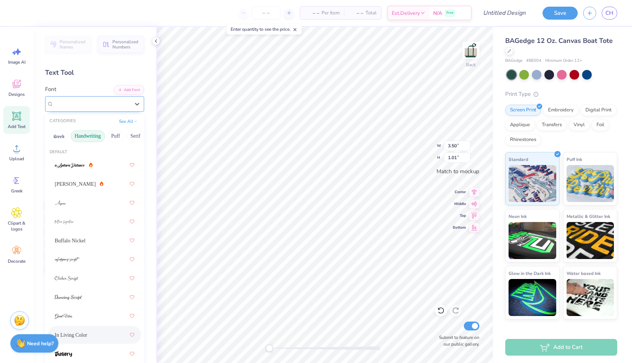
click at [92, 105] on div "In Living Color" at bounding box center [92, 103] width 78 height 11
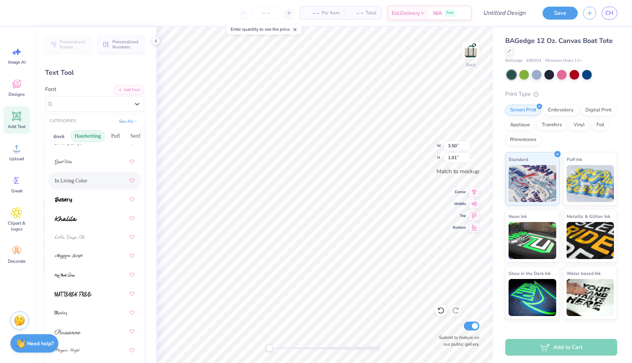
scroll to position [155, 0]
click at [70, 219] on img at bounding box center [66, 217] width 23 height 5
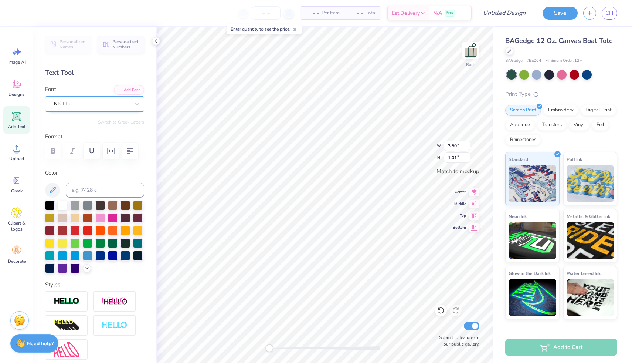
click at [108, 100] on div "Khalila" at bounding box center [92, 103] width 78 height 11
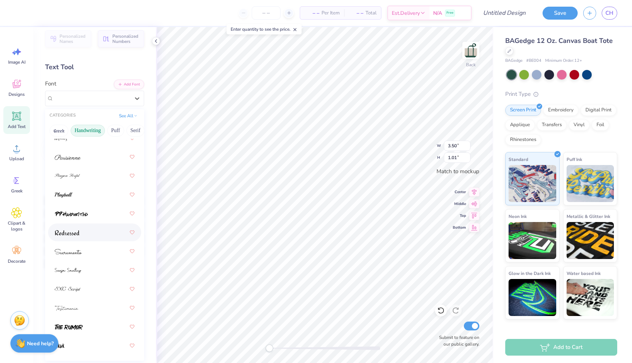
scroll to position [11, 0]
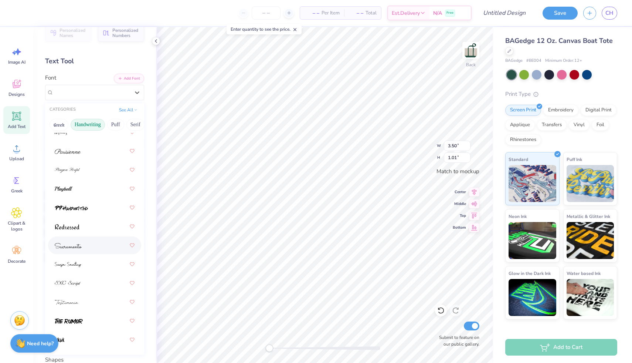
click at [76, 248] on span at bounding box center [68, 245] width 27 height 8
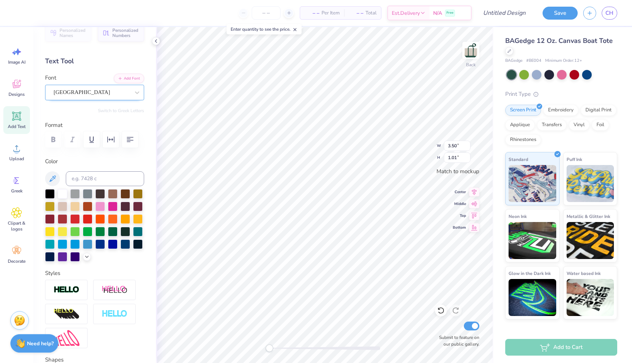
click at [91, 96] on div "[GEOGRAPHIC_DATA]" at bounding box center [92, 92] width 78 height 11
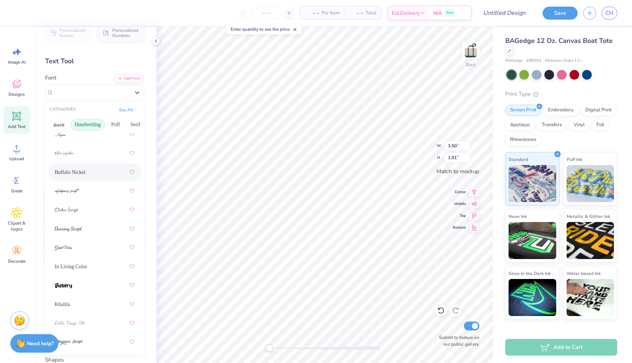
scroll to position [60, 0]
click at [71, 210] on span at bounding box center [67, 207] width 24 height 8
click at [88, 92] on div "Clicker Script" at bounding box center [92, 92] width 78 height 11
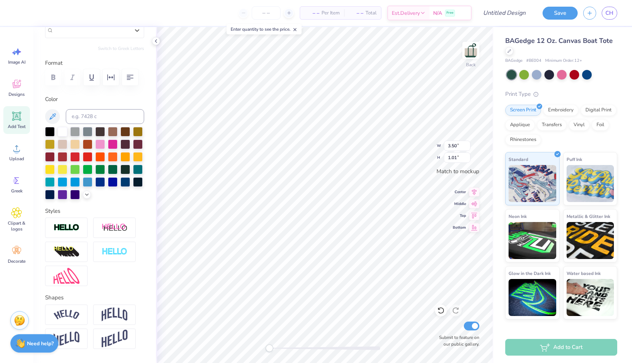
scroll to position [0, 0]
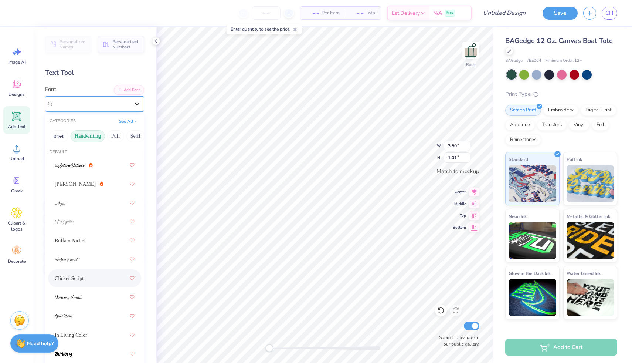
click at [133, 102] on icon at bounding box center [136, 103] width 7 height 7
click at [118, 139] on button "Puff" at bounding box center [115, 136] width 17 height 12
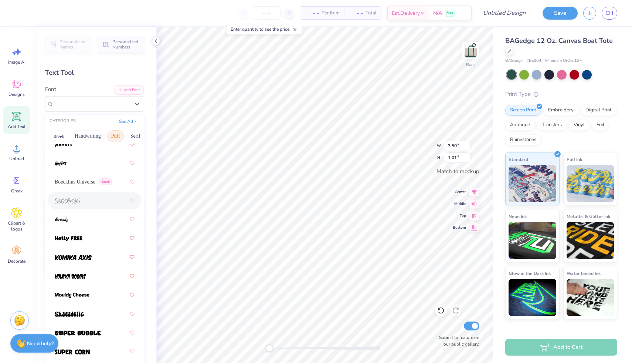
scroll to position [41, 0]
click at [69, 203] on span at bounding box center [68, 199] width 26 height 8
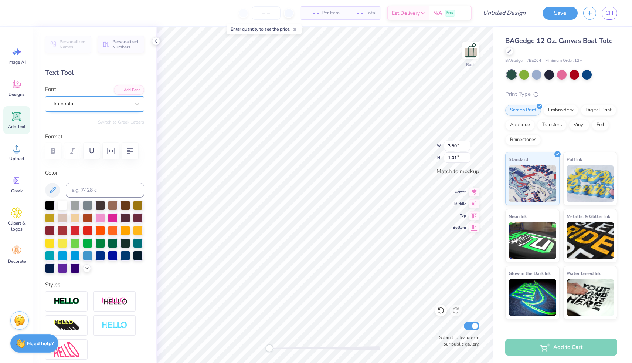
click at [85, 106] on div "bolobolu" at bounding box center [92, 103] width 78 height 11
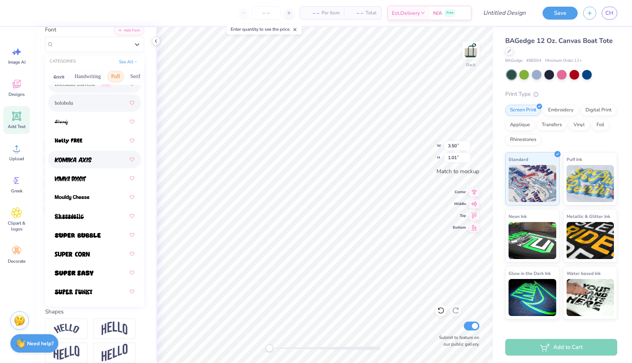
scroll to position [60, 0]
click at [81, 201] on div at bounding box center [95, 196] width 80 height 13
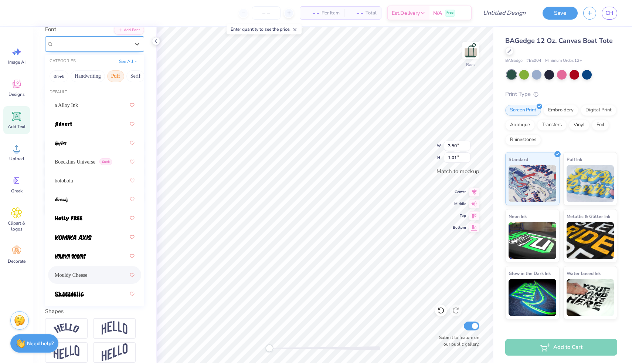
click at [77, 46] on div "Mouldy Cheese" at bounding box center [92, 43] width 78 height 11
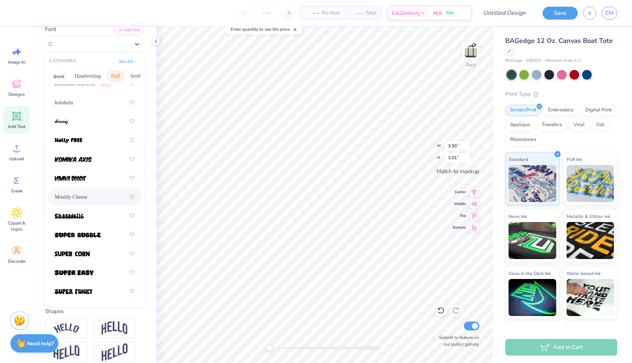
scroll to position [78, 0]
click at [78, 231] on span at bounding box center [78, 235] width 46 height 8
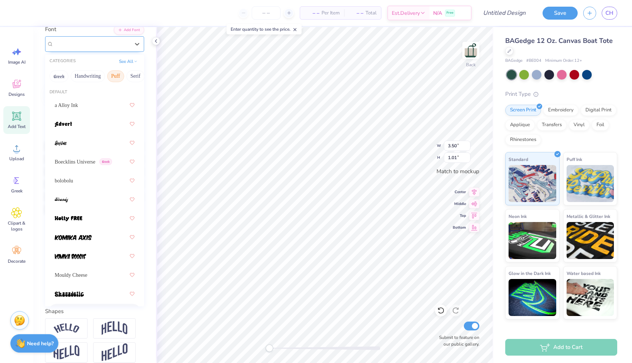
click at [91, 41] on div "Super Bubble" at bounding box center [92, 43] width 78 height 11
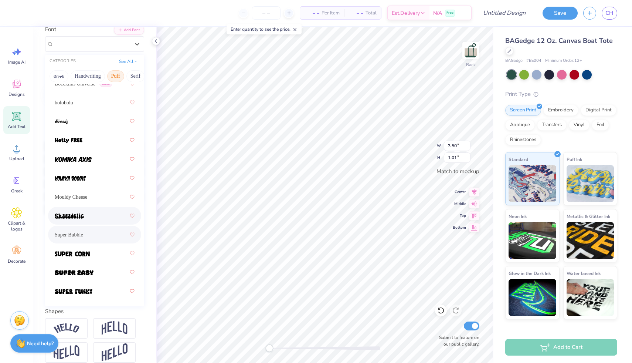
click at [73, 216] on img at bounding box center [69, 215] width 29 height 5
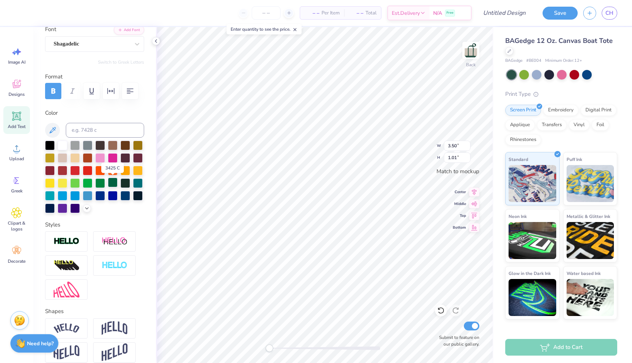
click at [115, 185] on div at bounding box center [113, 182] width 10 height 10
click at [141, 171] on div at bounding box center [138, 170] width 10 height 10
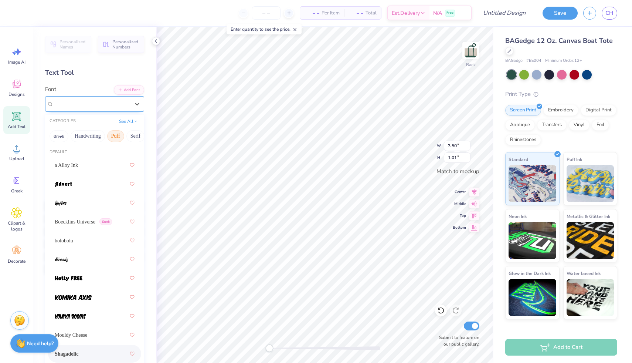
click at [92, 108] on div "Shagadelic" at bounding box center [92, 103] width 78 height 11
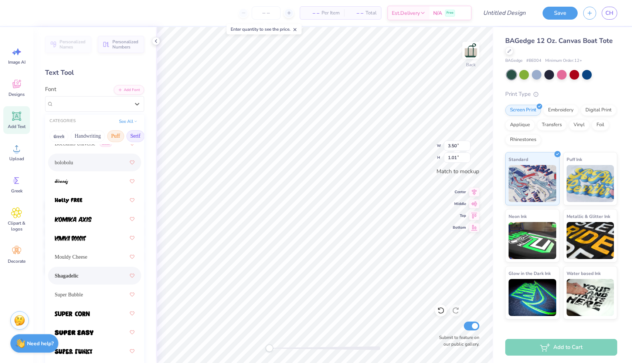
click at [137, 134] on button "Serif" at bounding box center [135, 136] width 18 height 12
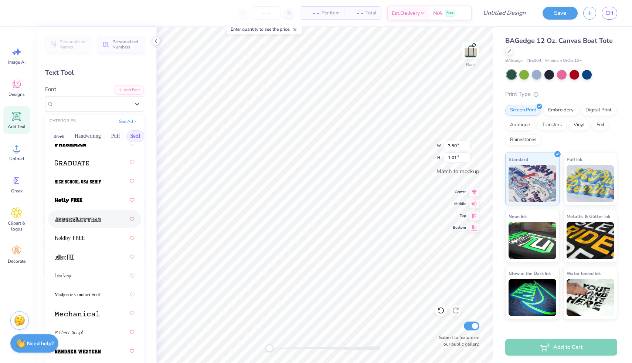
click at [82, 220] on img at bounding box center [78, 219] width 46 height 5
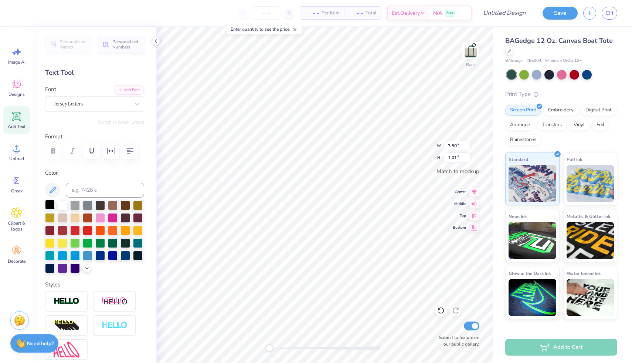
click at [46, 203] on div at bounding box center [50, 205] width 10 height 10
click at [126, 108] on div "JerseyLetters" at bounding box center [92, 103] width 78 height 11
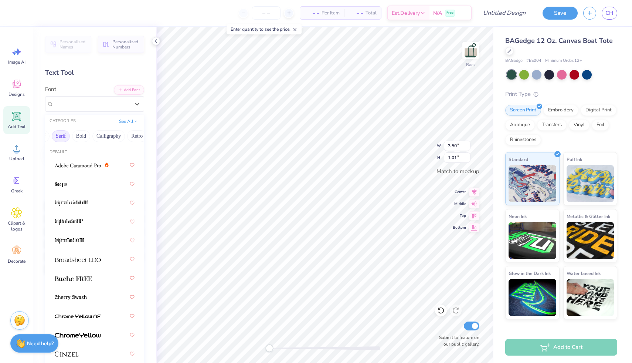
scroll to position [0, 75]
click at [102, 135] on button "Calligraphy" at bounding box center [108, 136] width 33 height 12
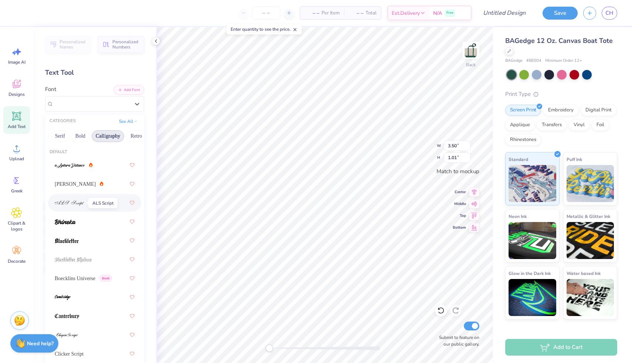
click at [72, 203] on img at bounding box center [69, 202] width 29 height 5
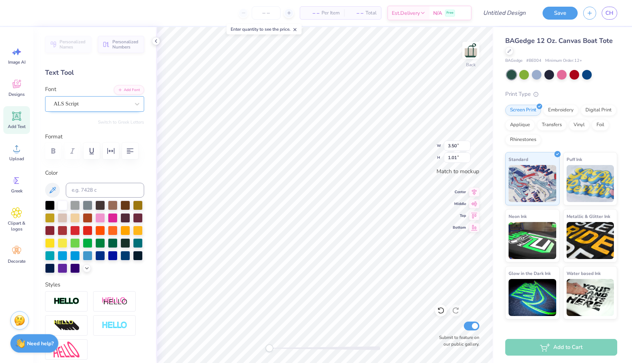
click at [87, 104] on div "ALS Script" at bounding box center [92, 103] width 78 height 11
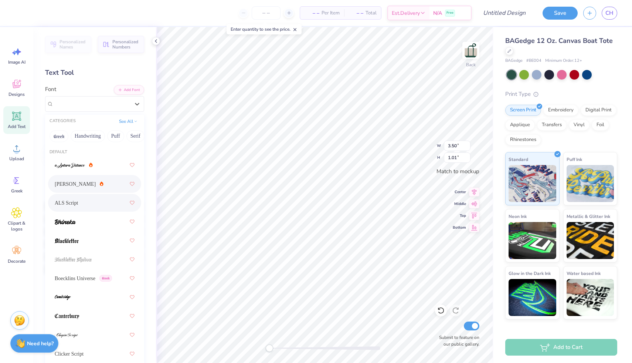
click at [69, 182] on span "[PERSON_NAME]" at bounding box center [75, 184] width 41 height 8
click at [95, 105] on div "[PERSON_NAME]" at bounding box center [92, 103] width 78 height 11
click at [84, 166] on img at bounding box center [70, 165] width 30 height 5
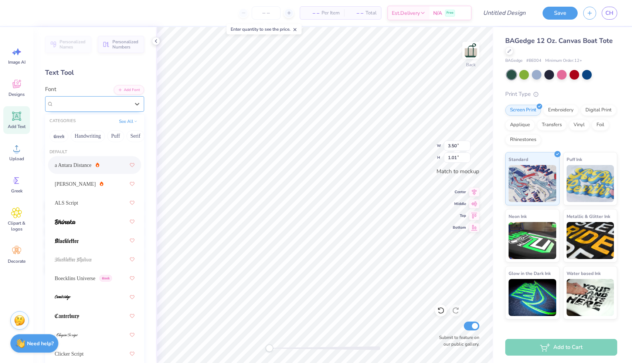
click at [93, 103] on div "a Antara Distance" at bounding box center [92, 103] width 78 height 11
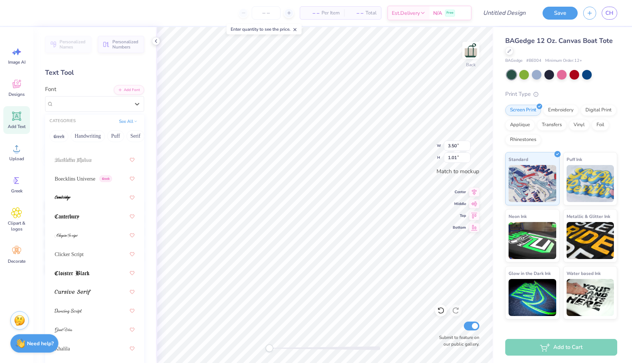
scroll to position [101, 0]
click at [86, 174] on span "Boecklins Universe" at bounding box center [75, 177] width 41 height 8
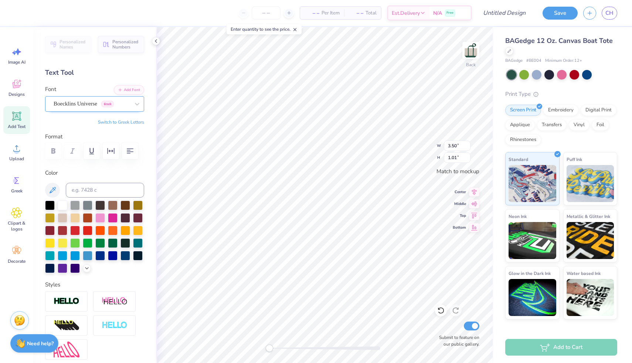
click at [90, 105] on div "Boecklins Universe Greek" at bounding box center [92, 103] width 78 height 11
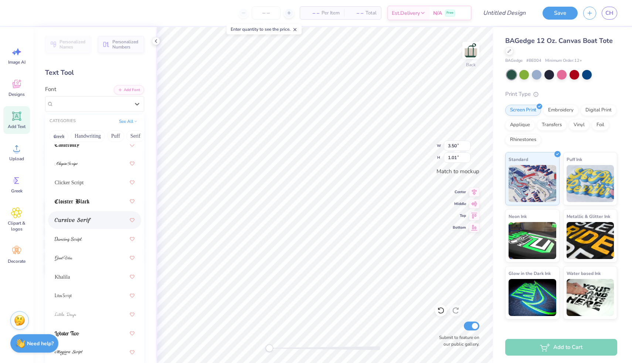
scroll to position [176, 0]
click at [81, 214] on img at bounding box center [73, 215] width 36 height 5
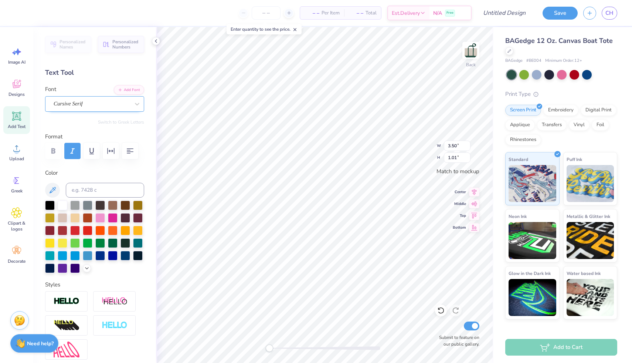
click at [75, 106] on div "Cursive Serif" at bounding box center [92, 103] width 78 height 11
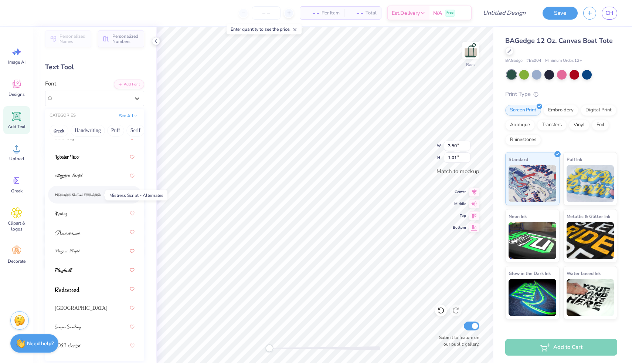
scroll to position [5, 0]
click at [76, 153] on div at bounding box center [95, 156] width 80 height 13
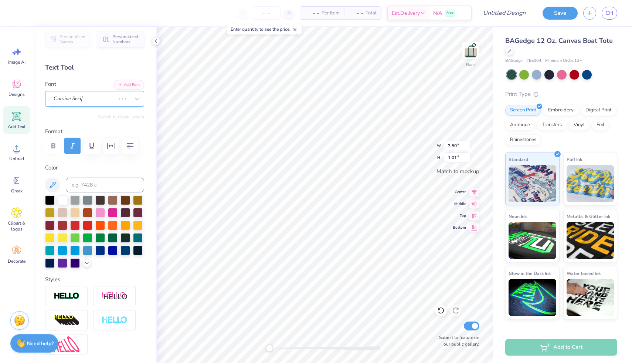
click at [82, 100] on div "Cursive Serif" at bounding box center [84, 98] width 63 height 11
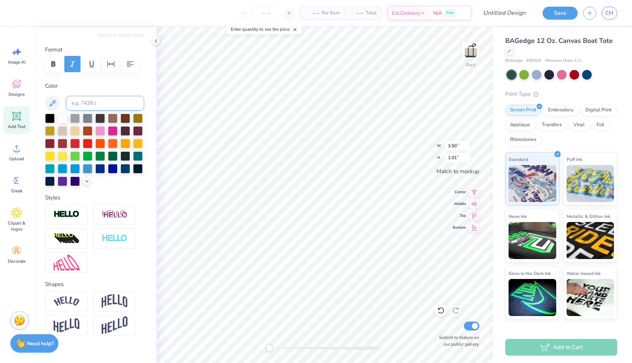
scroll to position [0, 0]
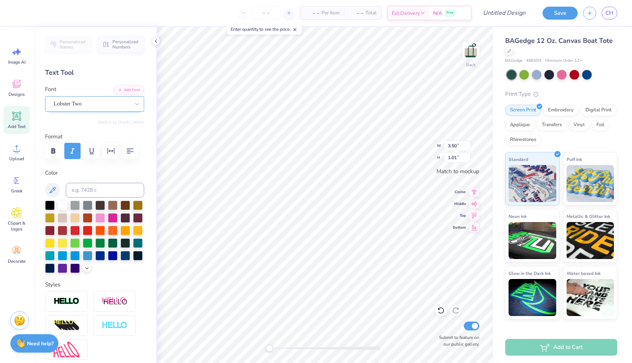
click at [100, 98] on div "Lobster Two" at bounding box center [92, 103] width 78 height 11
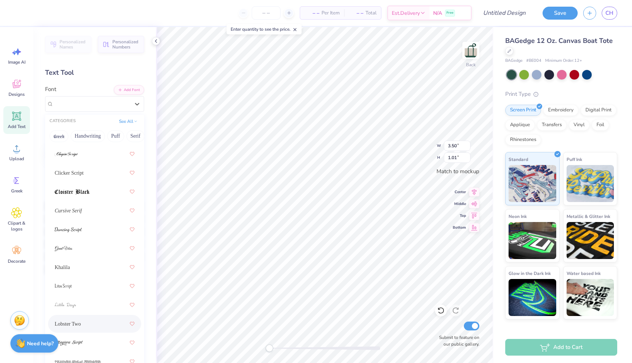
scroll to position [342, 0]
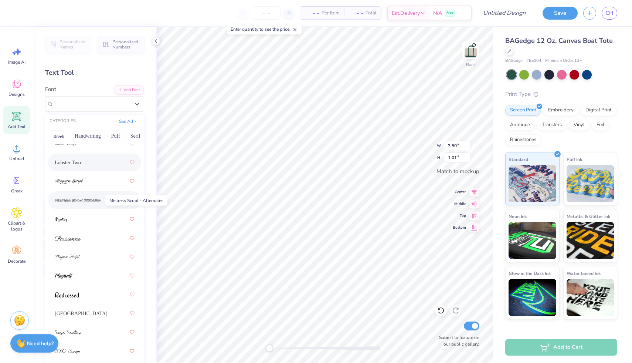
click at [87, 198] on img at bounding box center [78, 200] width 46 height 5
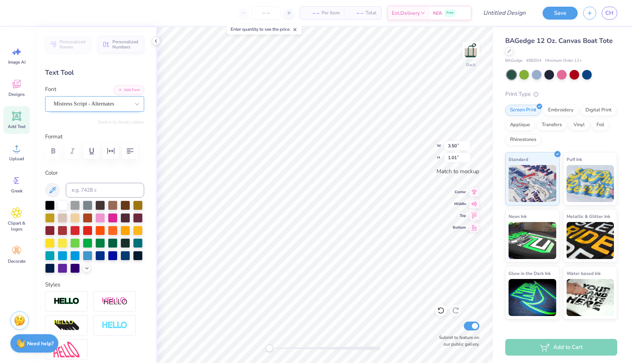
click at [95, 101] on div "Mistress Script - Alternates" at bounding box center [92, 103] width 78 height 11
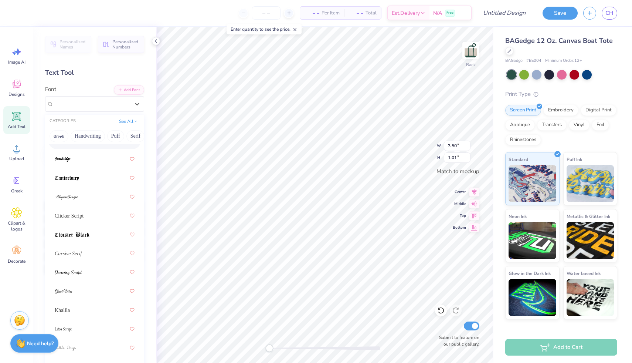
scroll to position [141, 0]
click at [67, 194] on img at bounding box center [66, 194] width 23 height 5
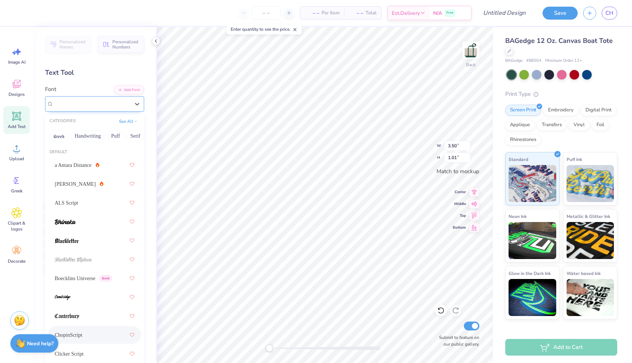
click at [93, 109] on div "ChopinScript" at bounding box center [92, 103] width 78 height 11
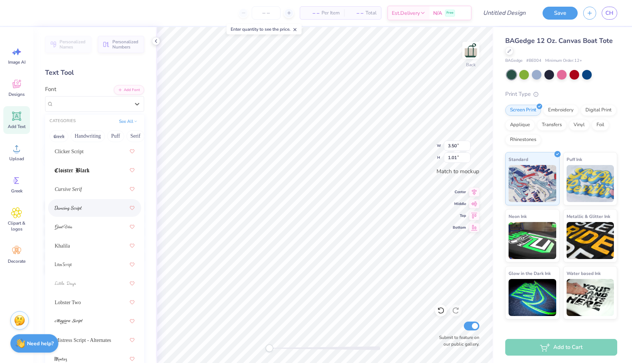
scroll to position [342, 0]
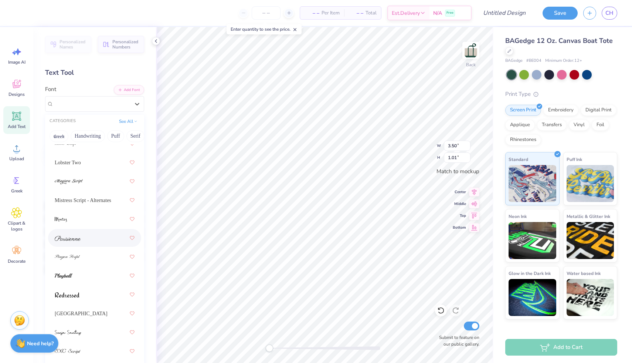
click at [71, 246] on div at bounding box center [94, 238] width 93 height 18
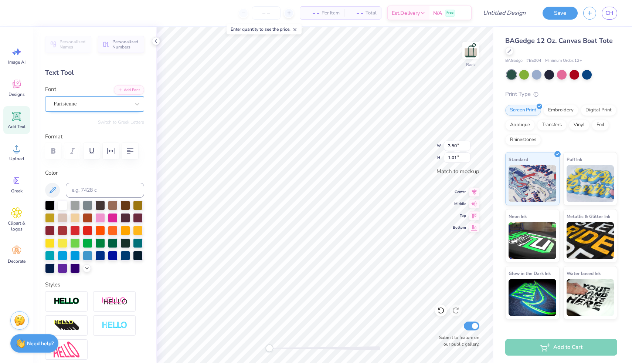
click at [90, 104] on div "Parisienne" at bounding box center [92, 103] width 78 height 11
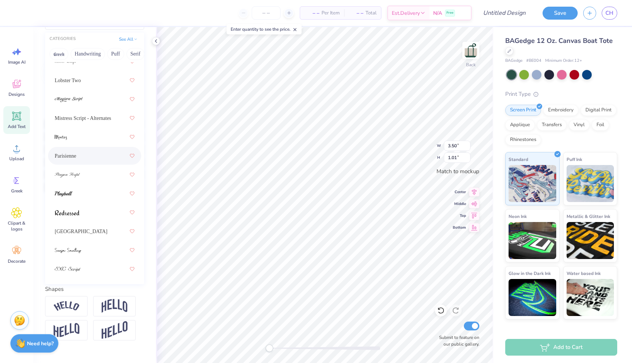
scroll to position [82, 0]
click at [69, 264] on div at bounding box center [95, 268] width 80 height 13
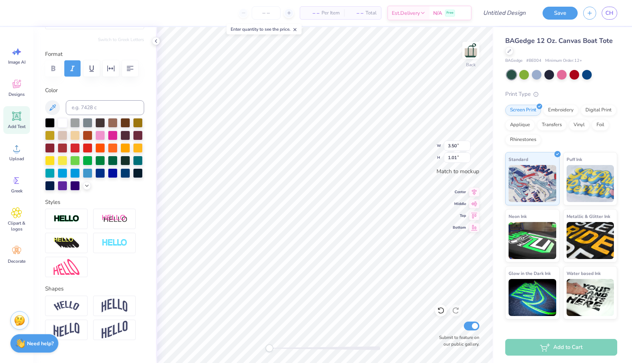
click at [58, 71] on div at bounding box center [94, 68] width 99 height 16
click at [53, 65] on div at bounding box center [94, 68] width 99 height 16
click at [53, 70] on div at bounding box center [94, 68] width 99 height 16
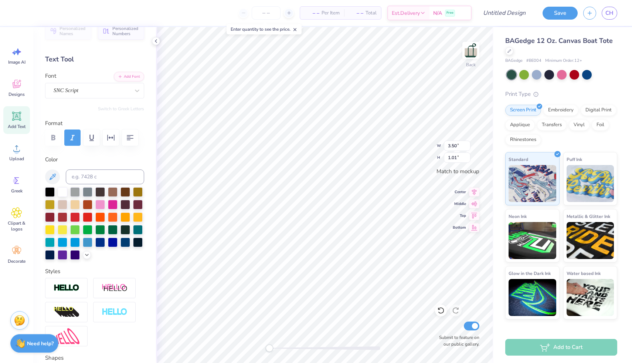
scroll to position [0, 0]
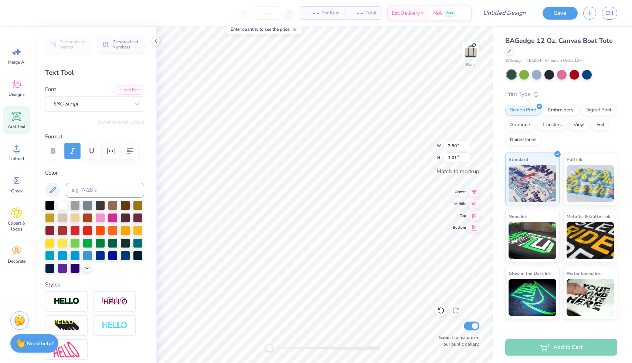
click at [68, 153] on icon "button" at bounding box center [72, 150] width 9 height 9
click at [71, 151] on icon "button" at bounding box center [72, 150] width 9 height 9
click at [72, 151] on icon "button" at bounding box center [72, 150] width 4 height 5
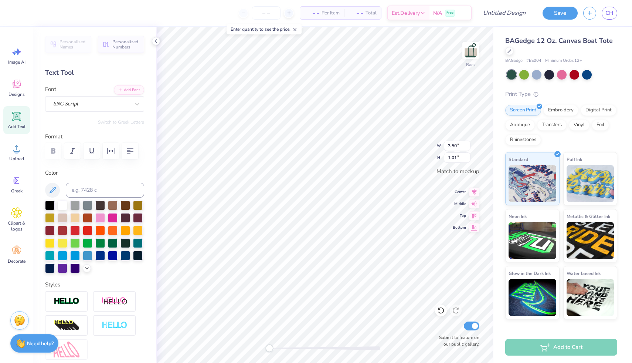
click at [60, 150] on div at bounding box center [94, 151] width 99 height 16
click at [81, 104] on div "SNC Script" at bounding box center [92, 103] width 78 height 11
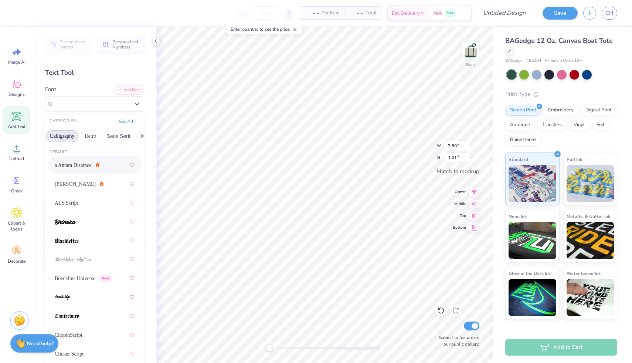
scroll to position [0, 122]
click at [94, 137] on button "Retro" at bounding box center [90, 136] width 20 height 12
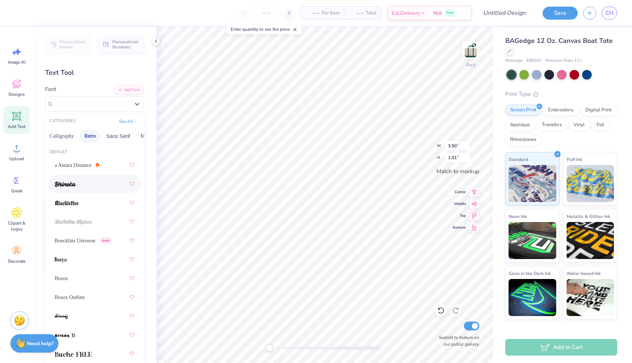
click at [66, 185] on img at bounding box center [65, 184] width 21 height 5
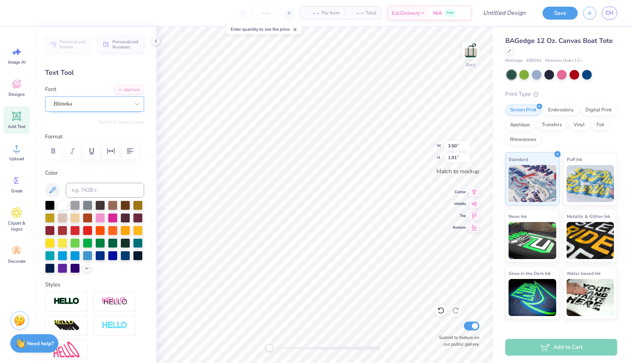
click at [111, 102] on div "Bhineka" at bounding box center [92, 103] width 78 height 11
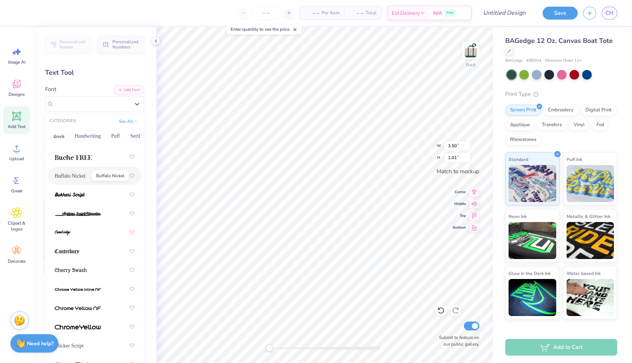
scroll to position [197, 0]
click at [68, 266] on span at bounding box center [71, 270] width 32 height 8
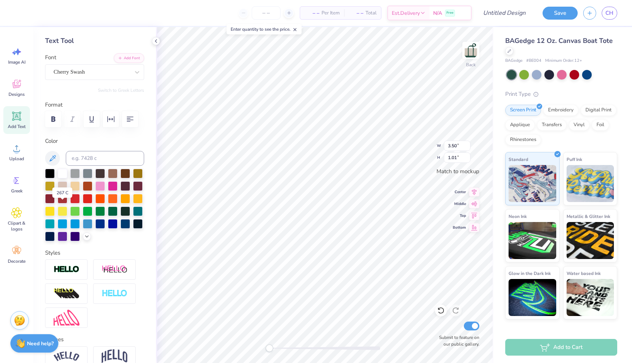
scroll to position [0, 0]
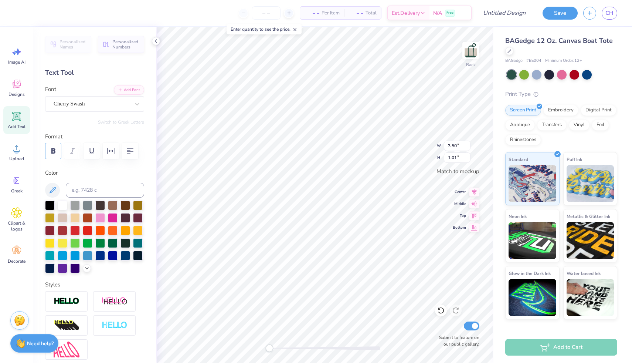
click at [53, 149] on icon "button" at bounding box center [53, 150] width 4 height 5
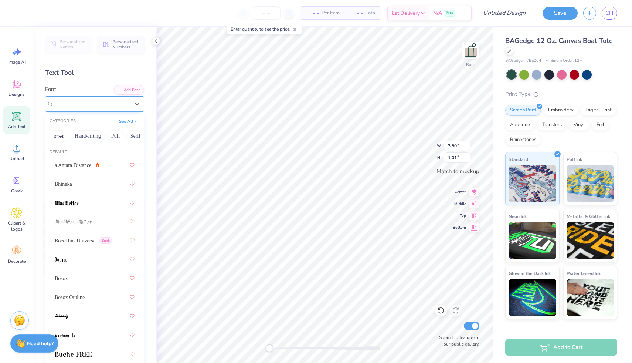
click at [78, 105] on div "Cherry Swash" at bounding box center [92, 103] width 78 height 11
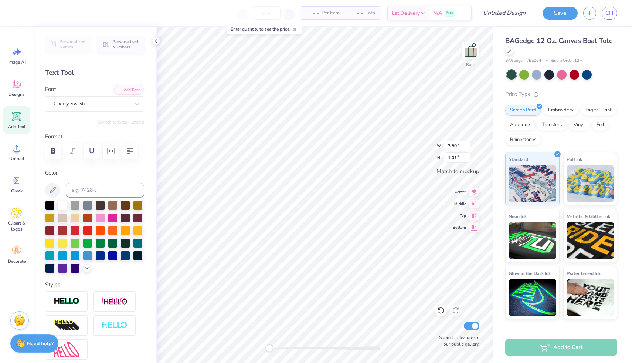
scroll to position [0, 1]
type textarea "Beta Chi Omicron"
type input "3.46"
type input "0.32"
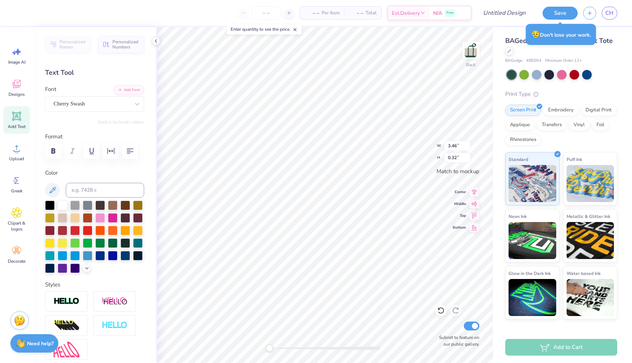
scroll to position [0, 1]
type textarea "Beta Chi Omicron"
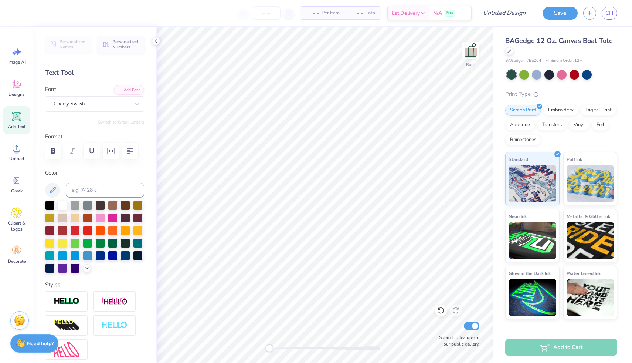
click at [21, 122] on div "Add Text" at bounding box center [16, 120] width 27 height 28
click at [102, 109] on div "Super Dream" at bounding box center [94, 104] width 99 height 16
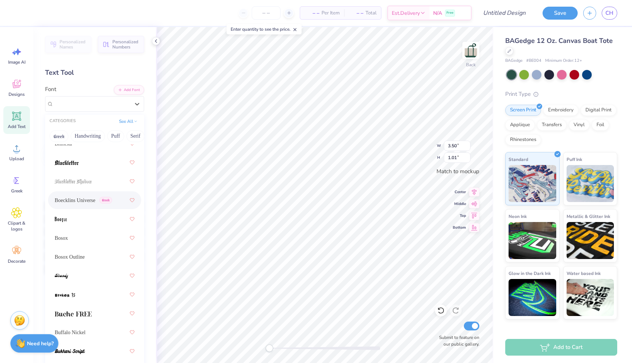
scroll to position [52, 0]
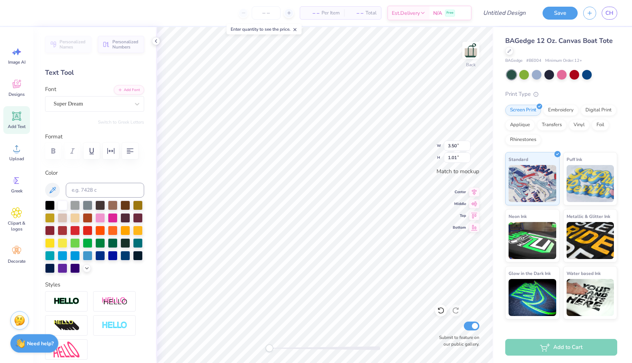
type textarea "b"
type textarea "BXO"
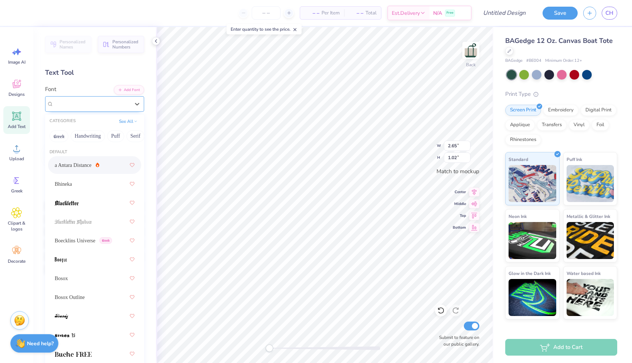
click at [73, 105] on div "Super Dream" at bounding box center [92, 103] width 78 height 11
click at [107, 133] on button "Fantasy" at bounding box center [109, 136] width 24 height 12
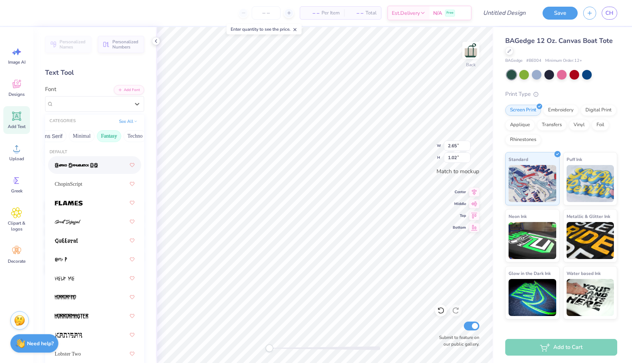
scroll to position [0, 216]
click at [100, 136] on button "Techno" at bounding box center [108, 136] width 23 height 12
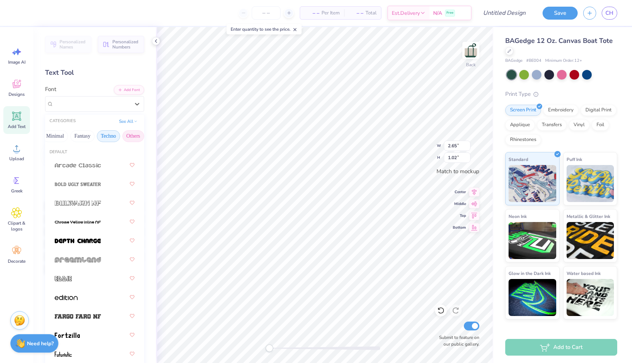
click at [136, 132] on button "Others" at bounding box center [133, 136] width 22 height 12
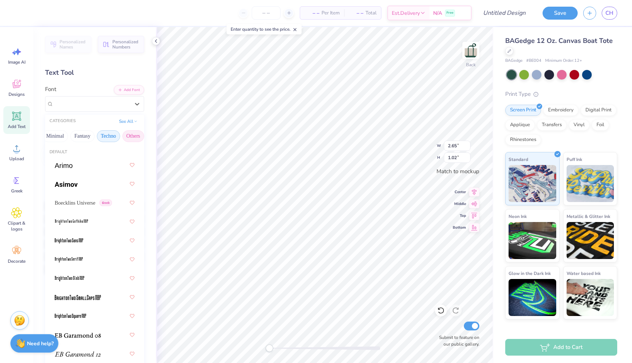
click at [106, 137] on button "Techno" at bounding box center [108, 136] width 23 height 12
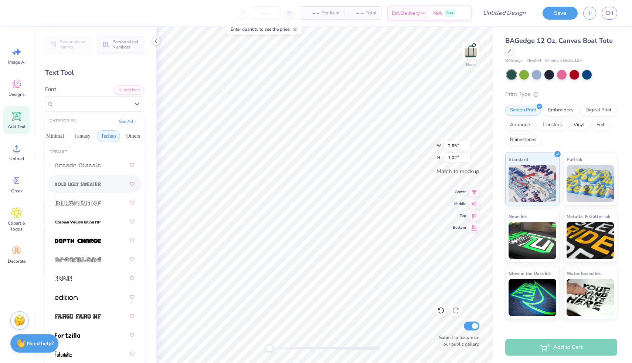
click at [104, 191] on div at bounding box center [94, 184] width 93 height 18
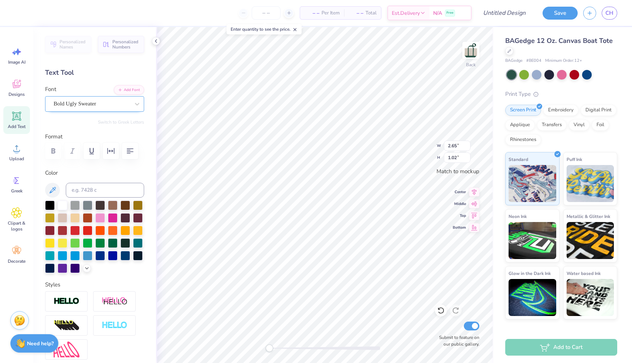
click at [121, 107] on div "Bold Ugly Sweater" at bounding box center [92, 103] width 78 height 11
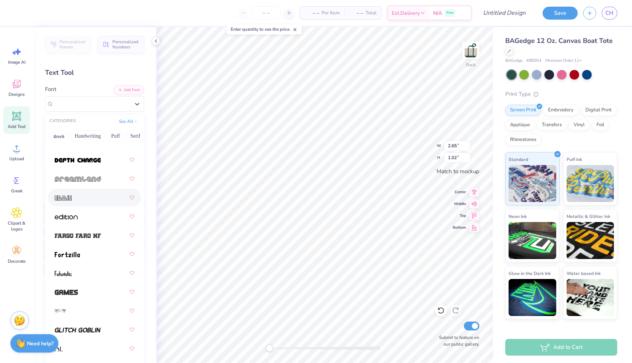
scroll to position [133, 0]
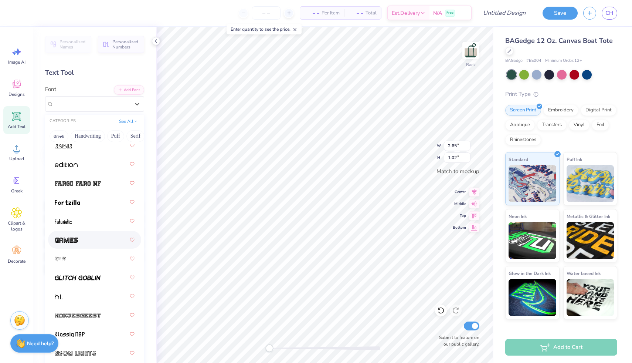
click at [77, 236] on span at bounding box center [66, 240] width 23 height 8
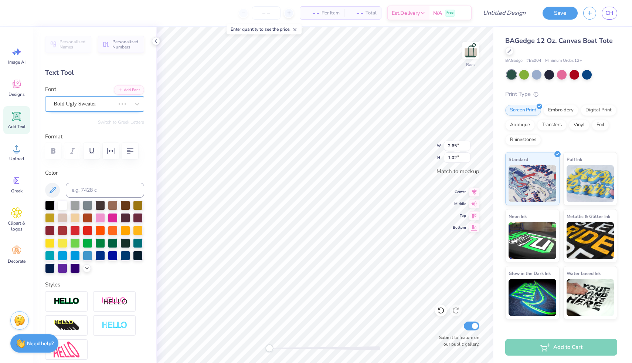
click at [99, 105] on div at bounding box center [84, 104] width 61 height 10
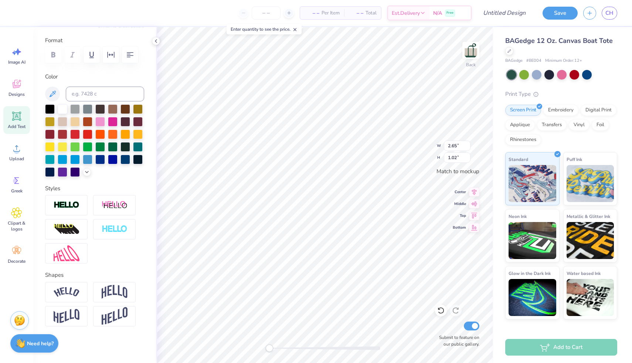
scroll to position [0, 0]
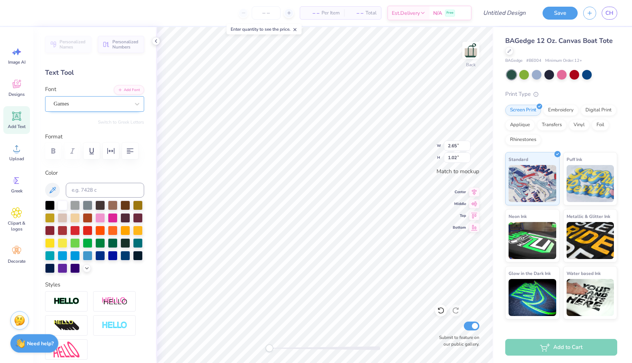
click at [68, 102] on div "Games" at bounding box center [92, 103] width 78 height 11
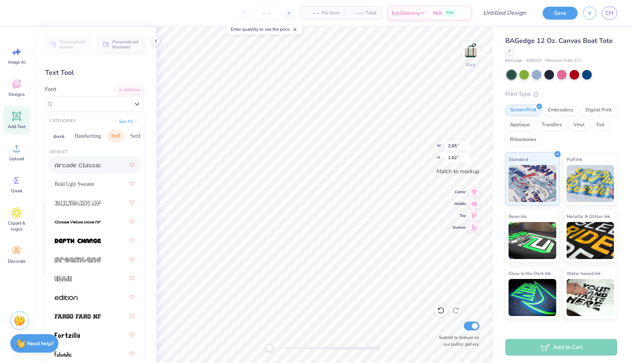
click at [112, 136] on button "Puff" at bounding box center [115, 136] width 17 height 12
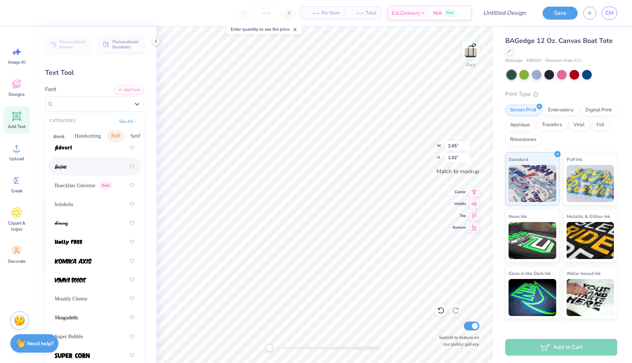
scroll to position [78, 0]
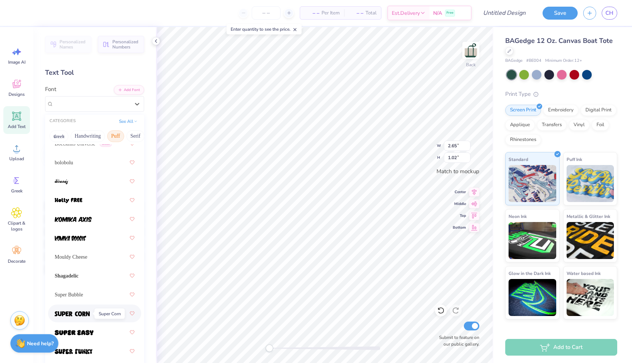
click at [84, 313] on img at bounding box center [72, 313] width 35 height 5
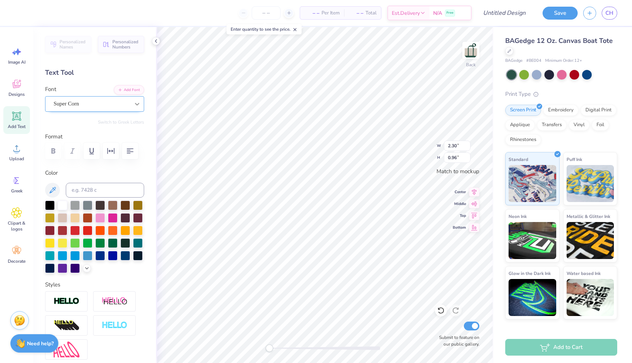
type input "3.46"
type input "1.44"
click at [83, 104] on div "Super Corn" at bounding box center [92, 103] width 78 height 11
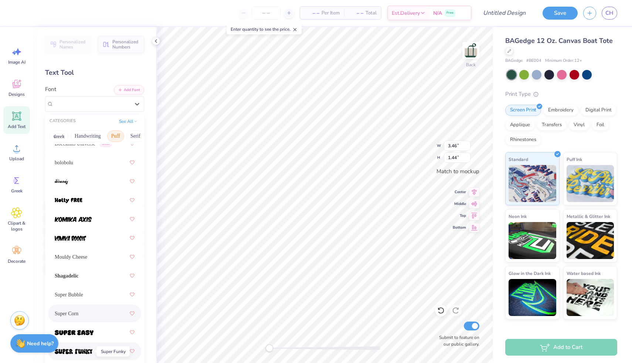
click at [88, 348] on span at bounding box center [74, 351] width 38 height 8
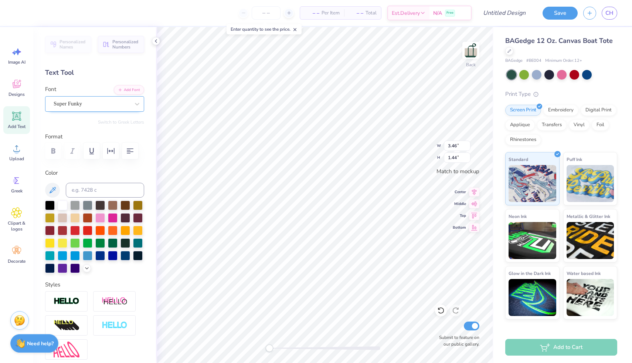
click at [107, 104] on div "Super Funky" at bounding box center [92, 103] width 78 height 11
click at [14, 124] on span "Add Text" at bounding box center [17, 127] width 18 height 6
type input "3.50"
type input "1.01"
type textarea "b"
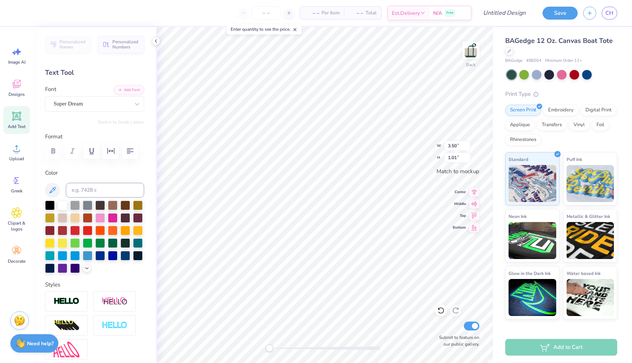
scroll to position [0, 0]
type textarea "Beta Chi Omicron"
click at [102, 107] on div "Super Dream" at bounding box center [92, 103] width 78 height 11
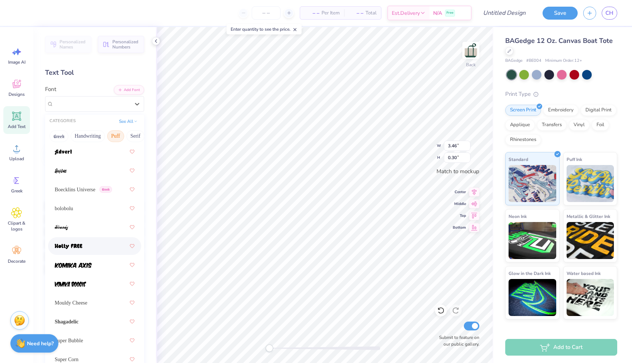
scroll to position [34, 0]
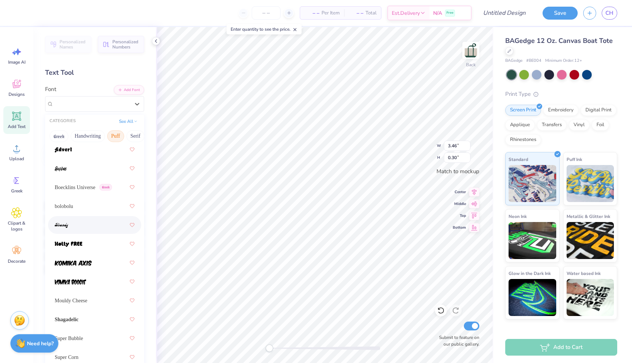
click at [87, 226] on div at bounding box center [95, 224] width 80 height 13
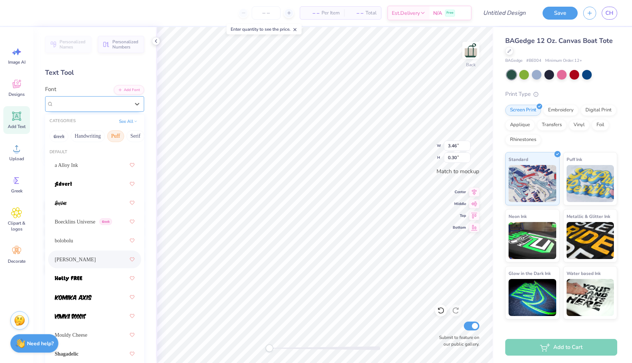
click at [118, 108] on div at bounding box center [92, 104] width 76 height 10
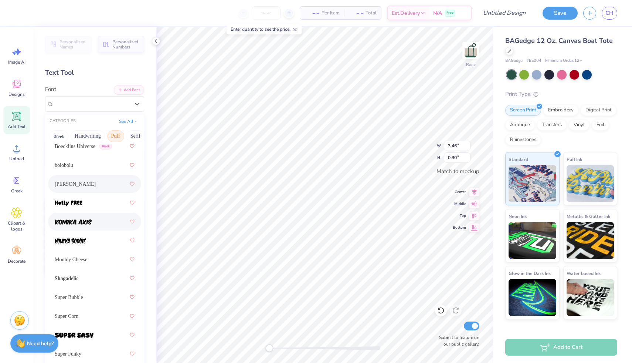
scroll to position [78, 0]
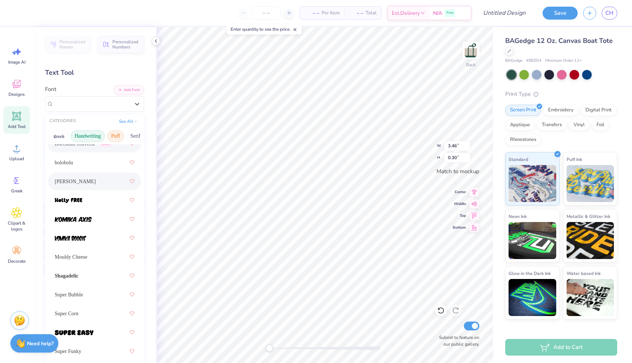
click at [83, 131] on button "Handwriting" at bounding box center [88, 136] width 34 height 12
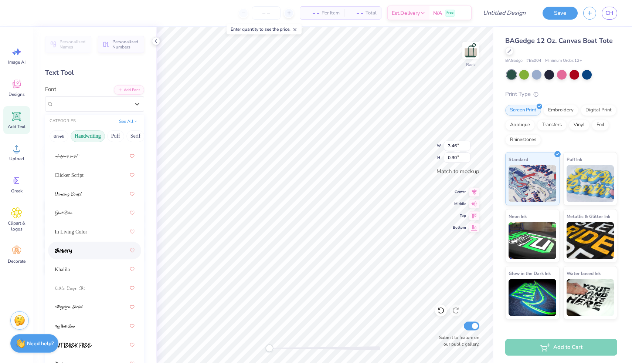
scroll to position [104, 0]
click at [99, 268] on div "Khalila" at bounding box center [95, 268] width 80 height 13
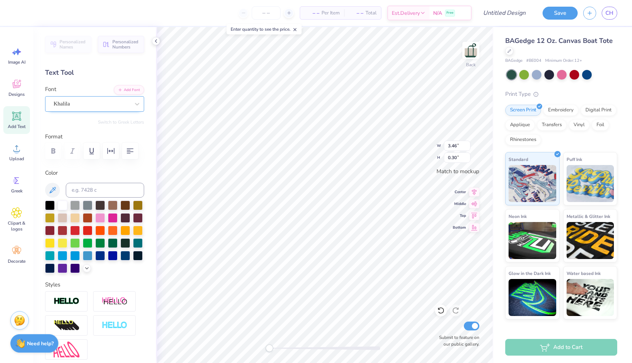
click at [105, 104] on div "Khalila" at bounding box center [92, 103] width 78 height 11
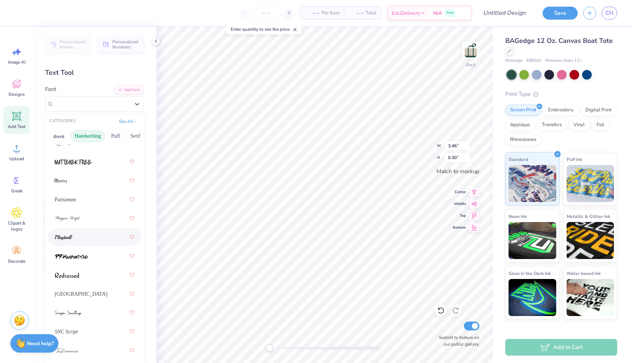
scroll to position [323, 0]
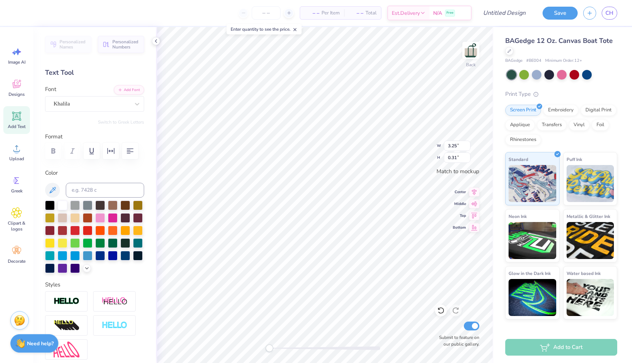
type input "3.46"
type input "1.51"
click at [105, 111] on div "Super Funky" at bounding box center [94, 104] width 99 height 16
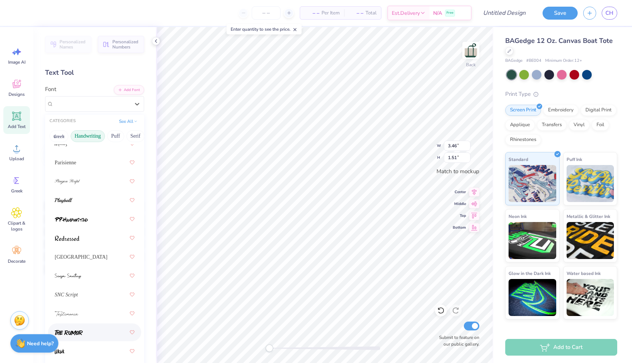
click at [89, 334] on div at bounding box center [95, 331] width 80 height 13
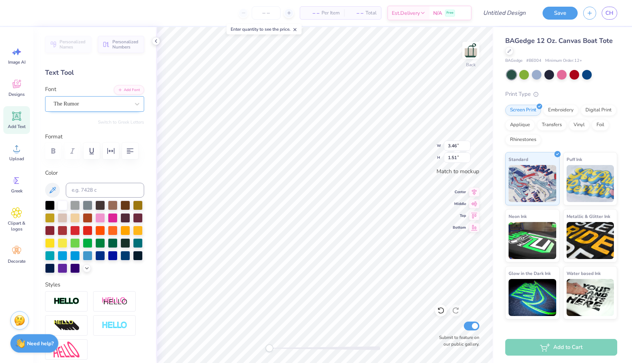
click at [110, 101] on div "The Rumor" at bounding box center [92, 103] width 78 height 11
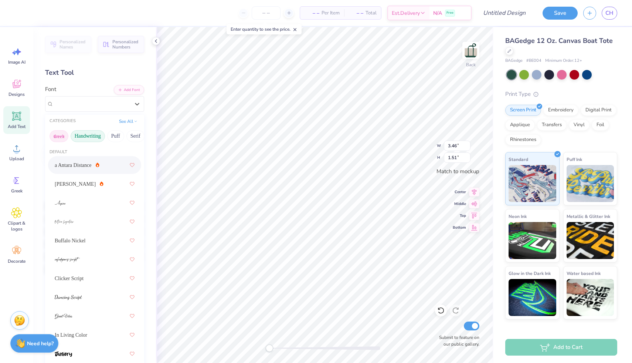
click at [66, 136] on button "Greek" at bounding box center [59, 136] width 19 height 12
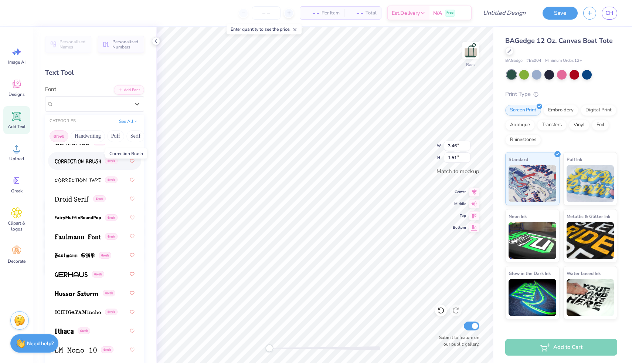
scroll to position [298, 0]
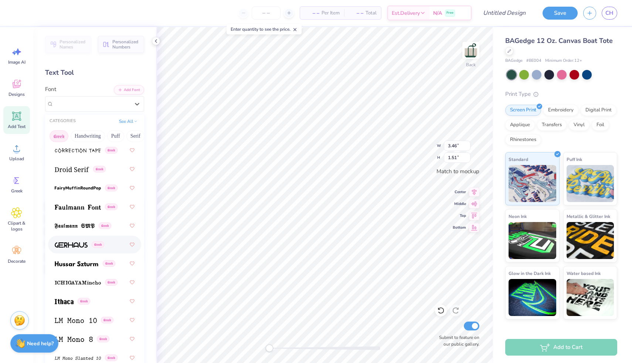
click at [83, 243] on img at bounding box center [71, 244] width 33 height 5
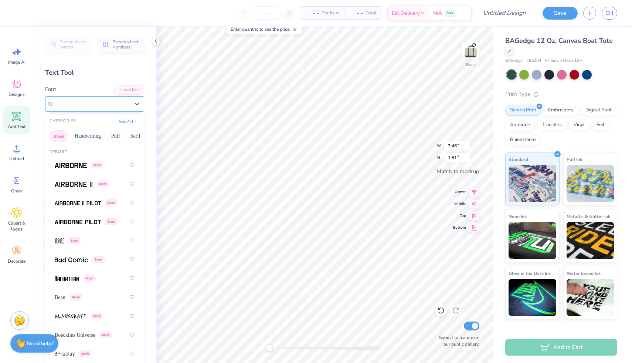
click at [104, 108] on div at bounding box center [92, 104] width 76 height 10
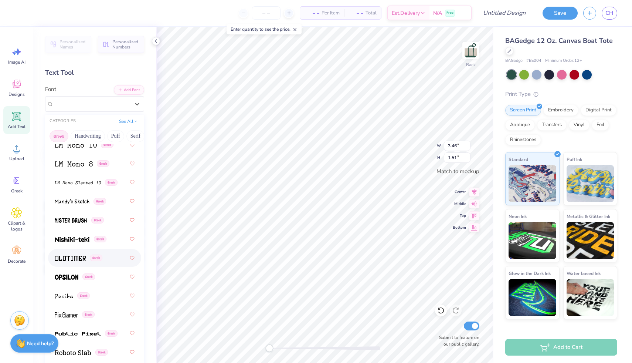
scroll to position [485, 0]
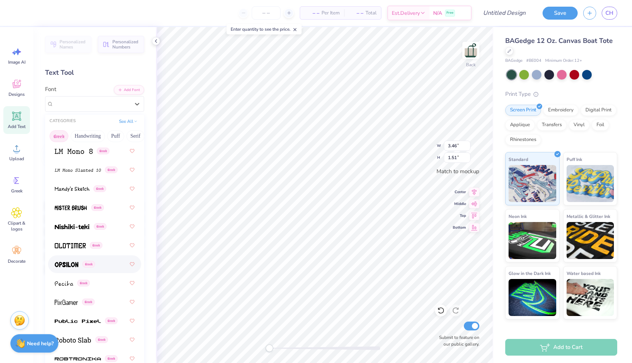
click at [72, 266] on img at bounding box center [67, 264] width 24 height 5
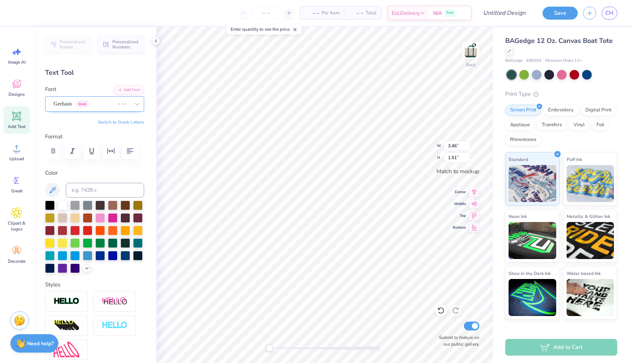
click at [88, 105] on div "Gerhaus Greek" at bounding box center [84, 103] width 63 height 11
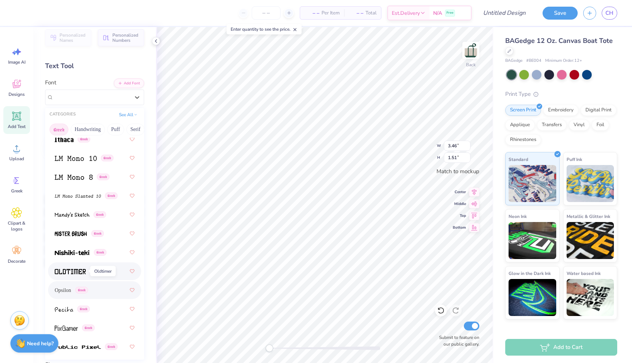
scroll to position [453, 0]
click at [71, 270] on img at bounding box center [70, 270] width 31 height 5
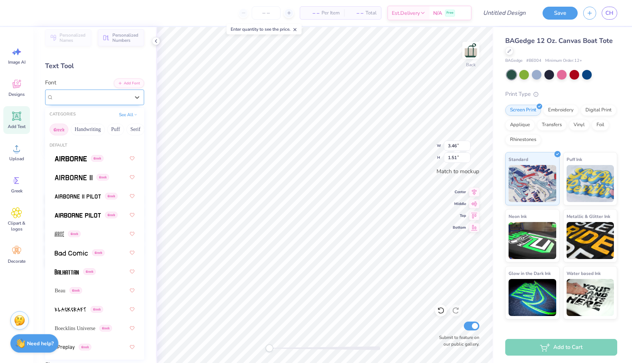
click at [94, 98] on div "Oldtimer Greek" at bounding box center [92, 96] width 78 height 11
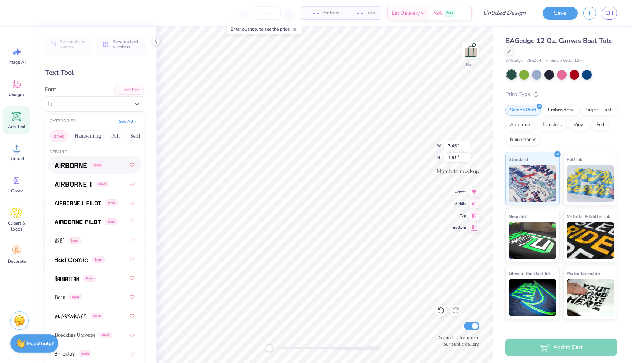
scroll to position [0, 216]
click at [129, 133] on button "Others" at bounding box center [133, 136] width 22 height 12
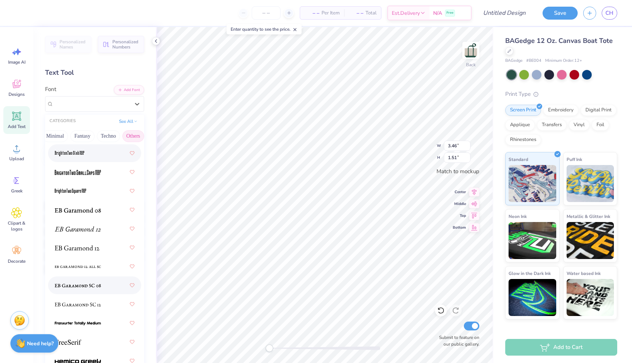
scroll to position [153, 0]
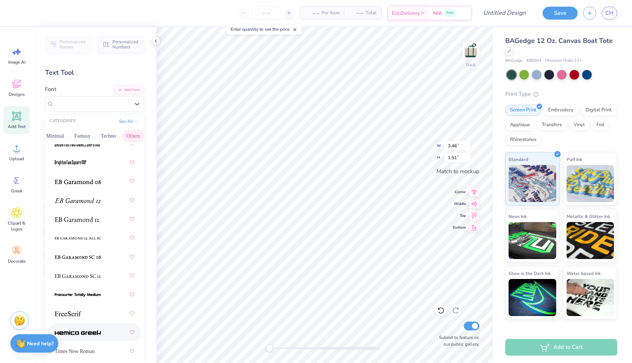
click at [91, 331] on img at bounding box center [78, 332] width 46 height 5
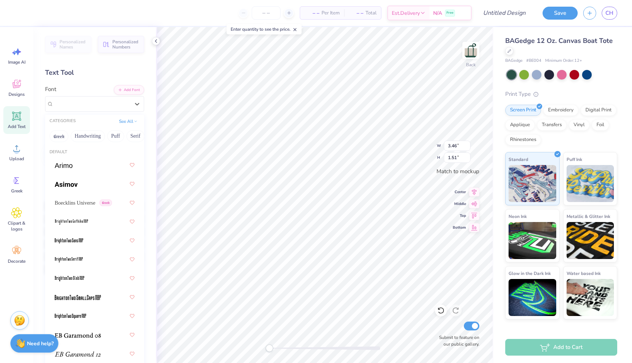
click at [116, 103] on div "Hemico Greek Greek" at bounding box center [92, 103] width 78 height 11
click at [56, 138] on button "Calligraphy" at bounding box center [49, 136] width 33 height 12
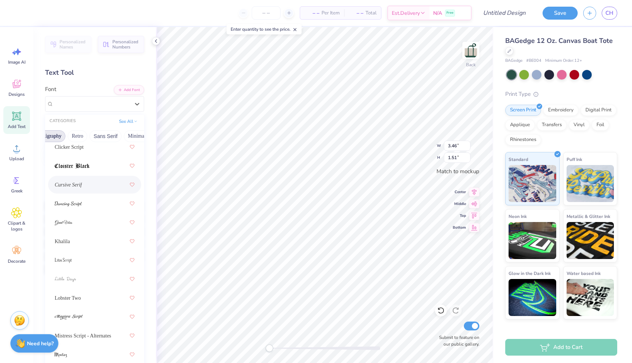
scroll to position [342, 0]
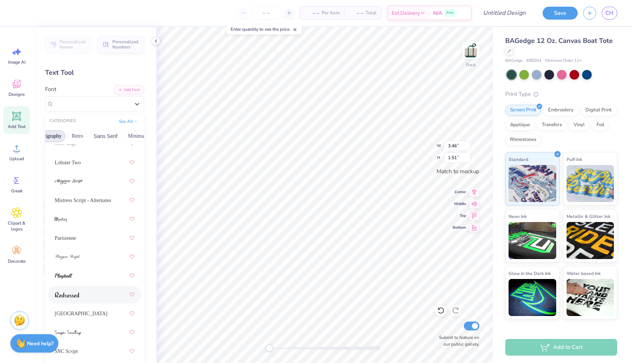
click at [80, 290] on div at bounding box center [95, 294] width 80 height 13
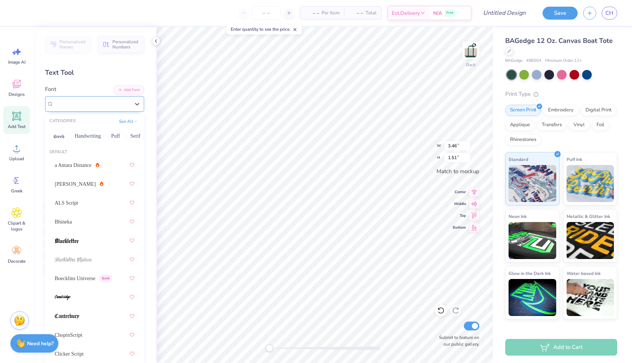
click at [123, 105] on div "Redressed" at bounding box center [92, 103] width 78 height 11
click at [110, 136] on button "Puff" at bounding box center [115, 136] width 17 height 12
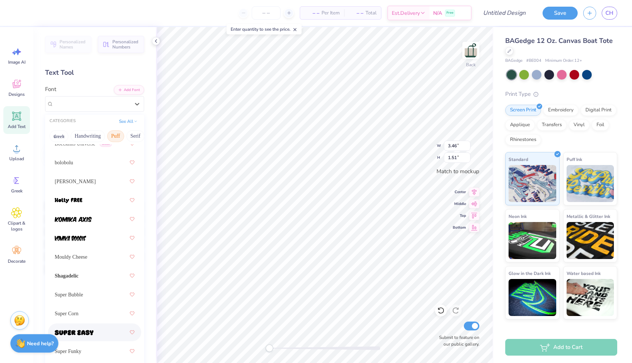
scroll to position [0, 0]
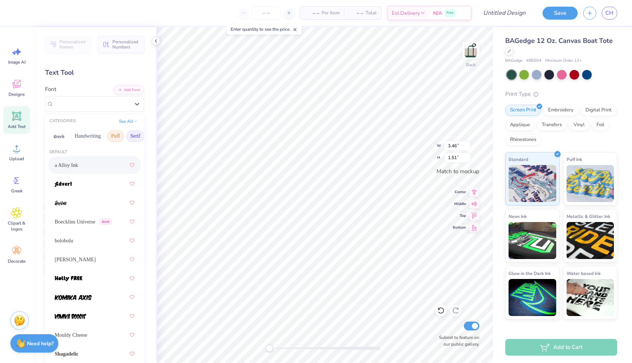
click at [133, 135] on button "Serif" at bounding box center [135, 136] width 18 height 12
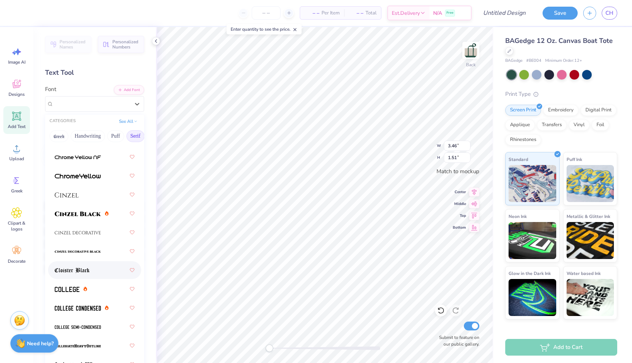
scroll to position [151, 0]
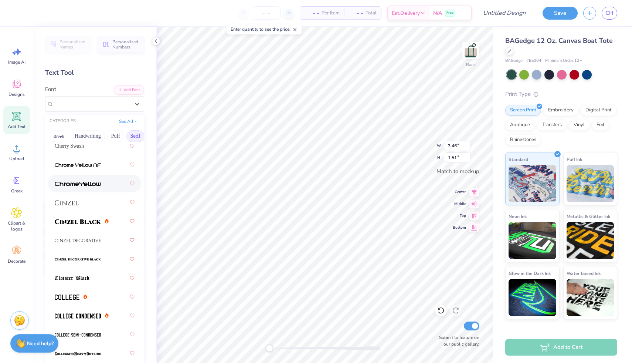
click at [102, 180] on div at bounding box center [95, 183] width 80 height 13
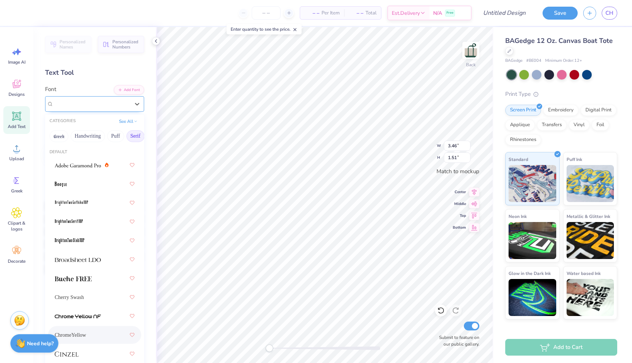
click at [118, 107] on div "ChromeYellow" at bounding box center [92, 103] width 78 height 11
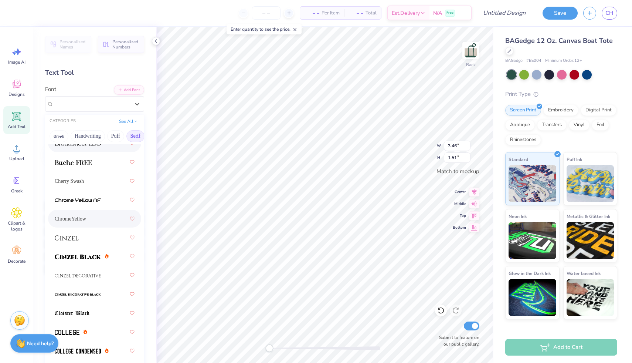
scroll to position [128, 0]
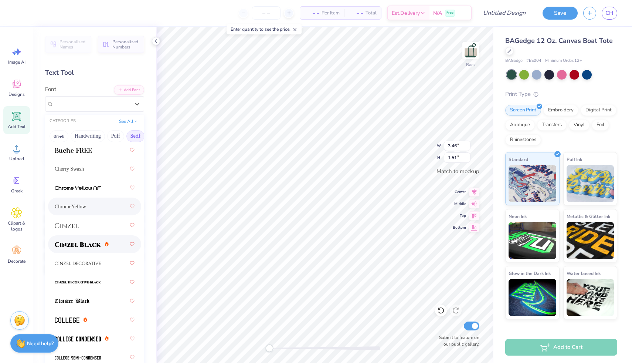
click at [95, 245] on img at bounding box center [78, 244] width 46 height 5
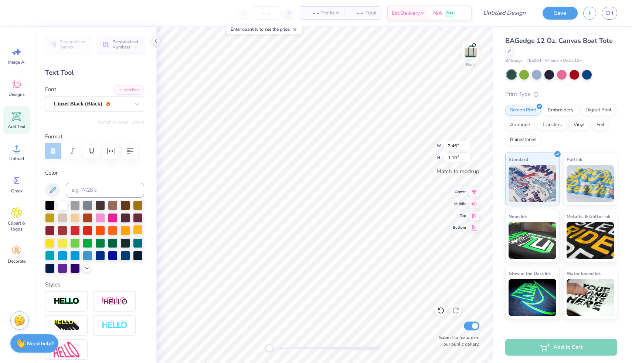
click at [140, 230] on div at bounding box center [138, 230] width 10 height 10
click at [124, 230] on div at bounding box center [126, 230] width 10 height 10
click at [45, 207] on div at bounding box center [50, 205] width 10 height 10
click at [52, 204] on div at bounding box center [50, 205] width 10 height 10
click at [75, 240] on div at bounding box center [75, 242] width 10 height 10
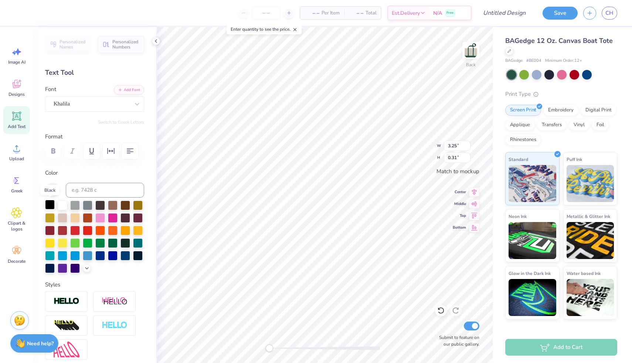
click at [51, 205] on div at bounding box center [50, 205] width 10 height 10
click at [51, 219] on div at bounding box center [50, 217] width 10 height 10
click at [112, 243] on div at bounding box center [113, 242] width 10 height 10
click at [49, 203] on div at bounding box center [50, 205] width 10 height 10
click at [108, 241] on div at bounding box center [113, 242] width 10 height 10
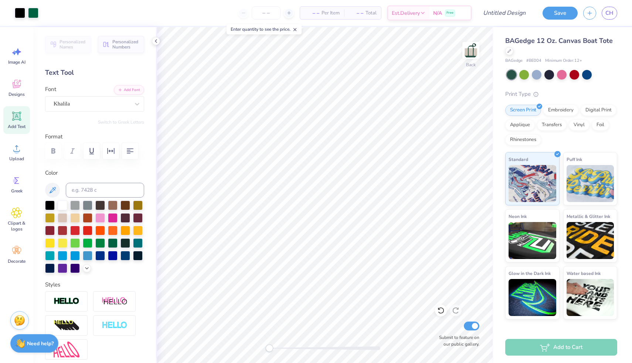
click at [313, 14] on span "– –" at bounding box center [312, 13] width 15 height 8
click at [546, 345] on div "Add to Cart" at bounding box center [561, 347] width 112 height 17
click at [289, 11] on icon at bounding box center [289, 12] width 5 height 5
click at [288, 11] on icon at bounding box center [289, 12] width 5 height 5
click at [246, 15] on div at bounding box center [243, 13] width 10 height 10
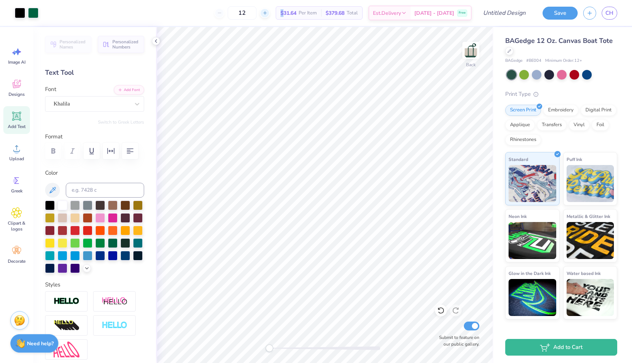
click at [270, 16] on div at bounding box center [265, 13] width 10 height 10
click at [275, 13] on input "16" at bounding box center [266, 12] width 29 height 13
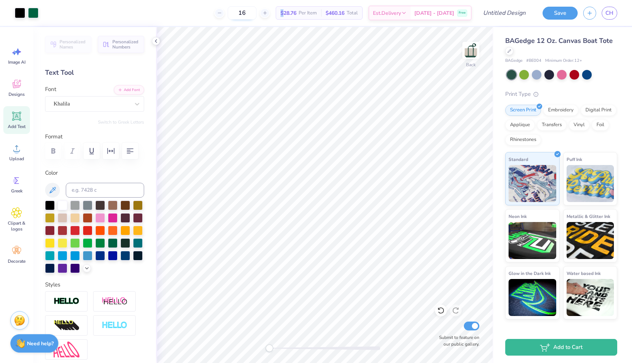
click at [266, 13] on line at bounding box center [264, 13] width 3 height 0
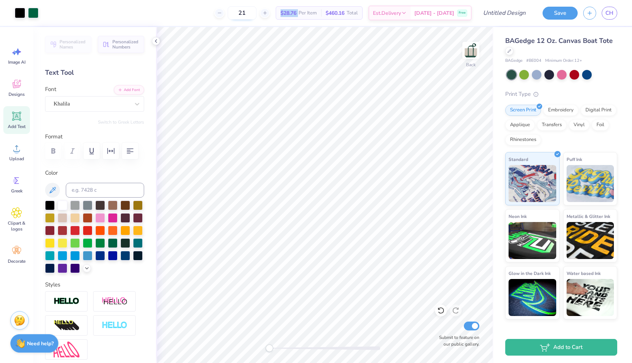
click at [266, 13] on line at bounding box center [264, 13] width 3 height 0
click at [287, 13] on line at bounding box center [288, 13] width 3 height 0
click at [222, 14] on icon at bounding box center [219, 12] width 5 height 5
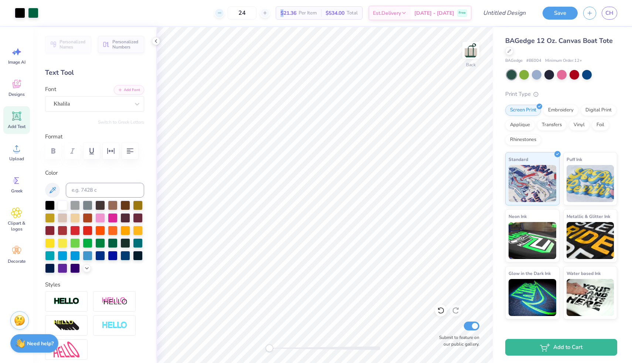
click at [222, 14] on icon at bounding box center [219, 12] width 5 height 5
click at [224, 13] on div at bounding box center [219, 13] width 10 height 10
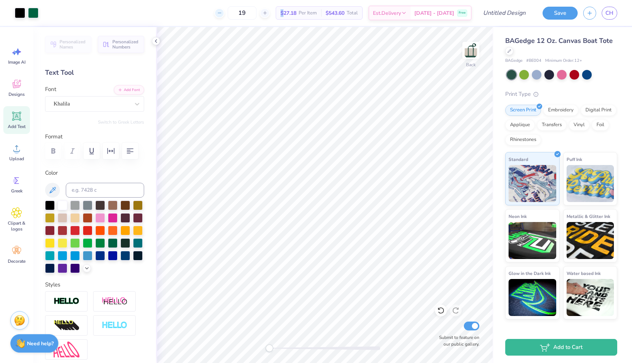
click at [224, 13] on div at bounding box center [219, 13] width 10 height 10
click at [268, 12] on icon at bounding box center [265, 12] width 5 height 5
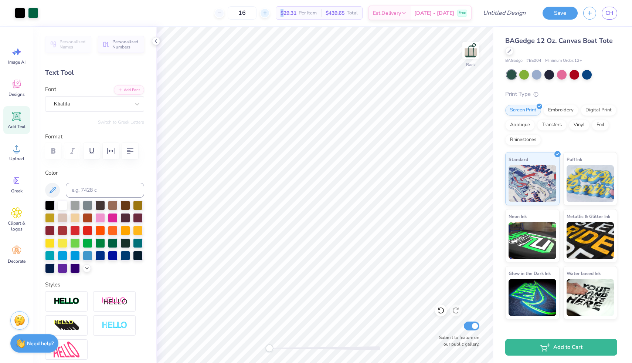
click at [268, 12] on icon at bounding box center [265, 12] width 5 height 5
click at [255, 13] on input "20" at bounding box center [242, 12] width 29 height 13
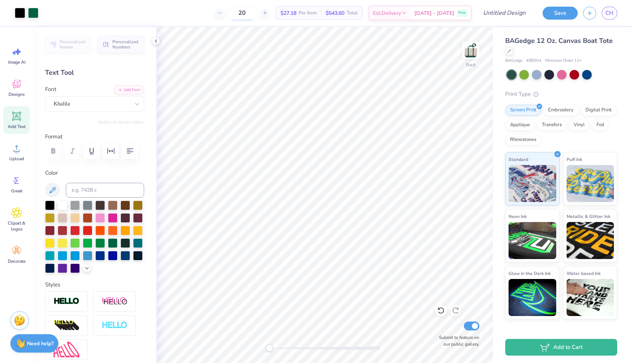
click at [255, 13] on input "20" at bounding box center [242, 12] width 29 height 13
type input "2"
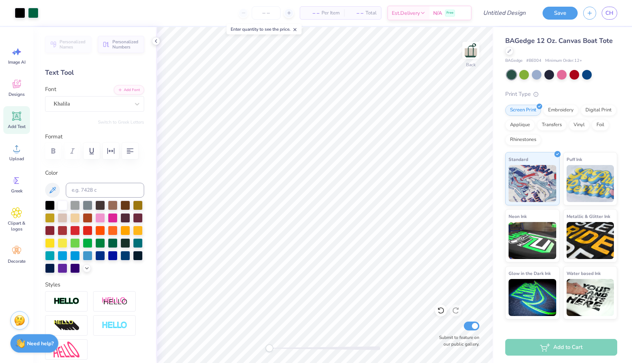
click at [298, 27] on icon at bounding box center [294, 29] width 5 height 5
